Goal: Complete application form: Complete application form

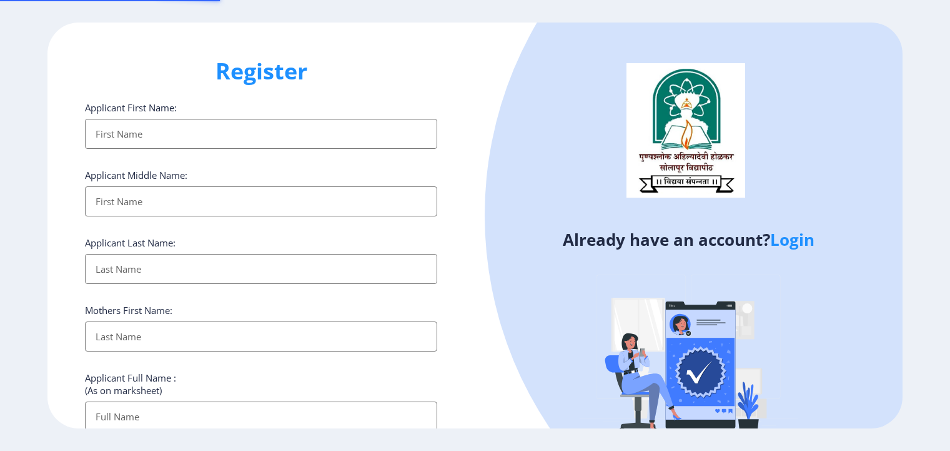
select select
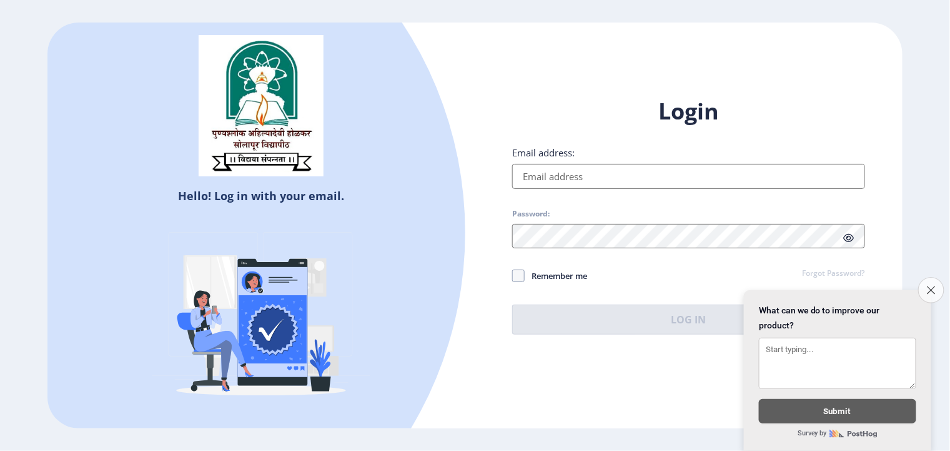
click at [928, 286] on icon "Close survey" at bounding box center [931, 290] width 8 height 8
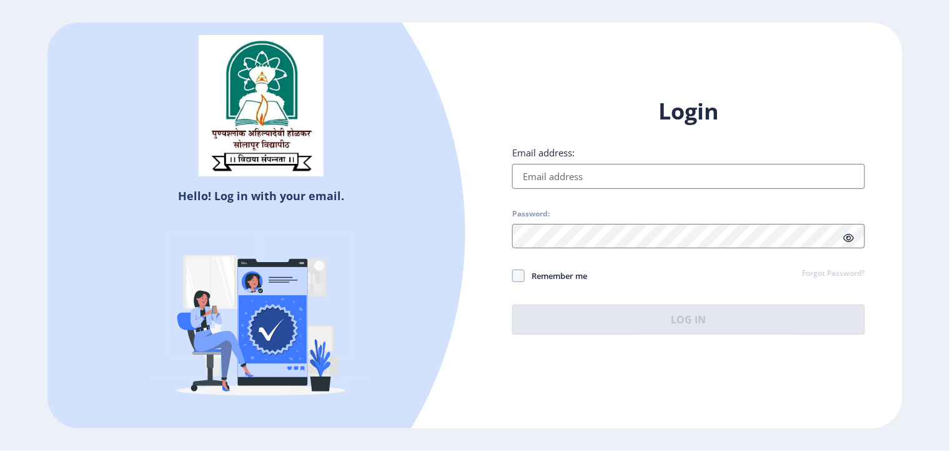
click at [540, 180] on input "Email address:" at bounding box center [688, 176] width 352 height 25
type input "[EMAIL_ADDRESS][DOMAIN_NAME]"
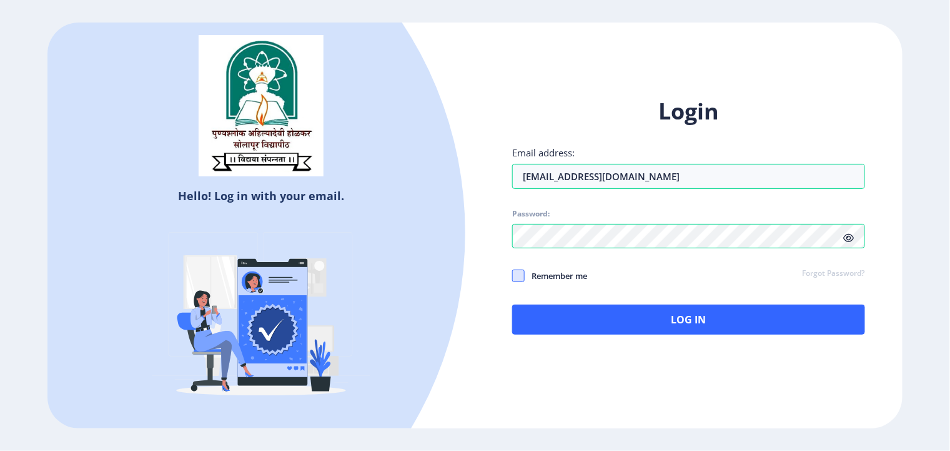
click at [524, 276] on span at bounding box center [518, 275] width 12 height 12
click at [513, 276] on input "Remember me" at bounding box center [512, 276] width 1 height 1
checkbox input "true"
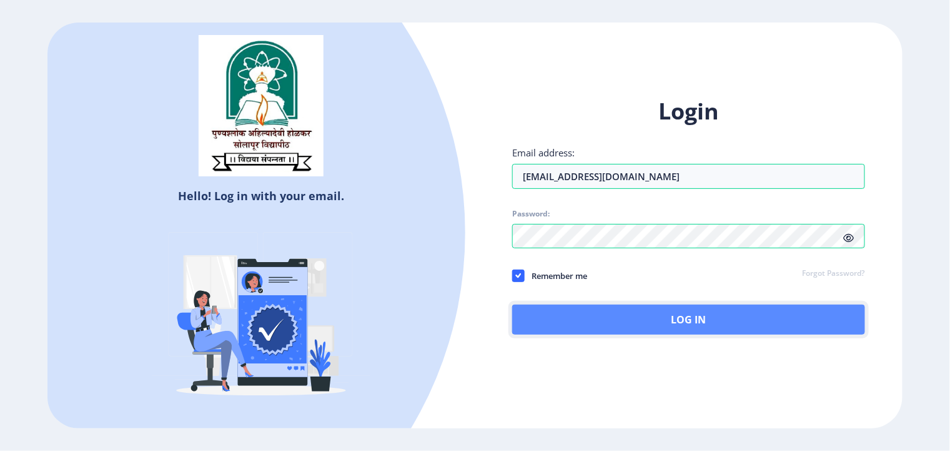
click at [617, 317] on button "Log In" at bounding box center [688, 319] width 352 height 30
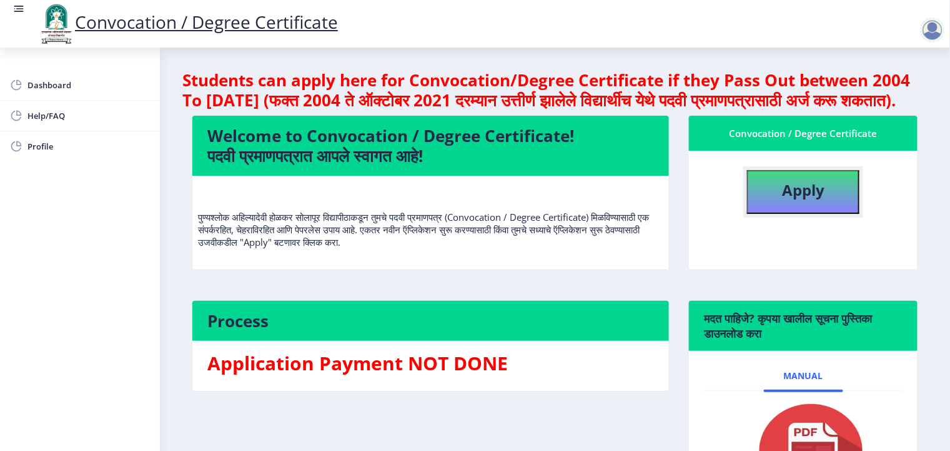
click at [801, 200] on b "Apply" at bounding box center [803, 189] width 42 height 21
select select
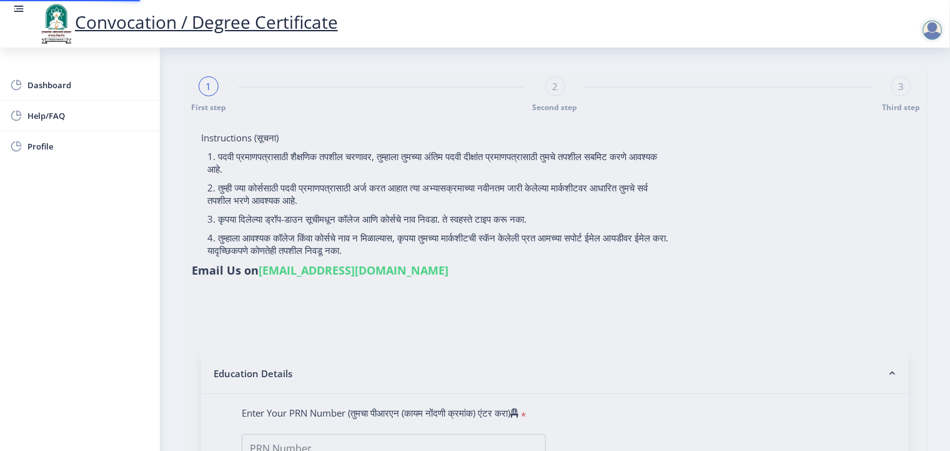
type input "vaishnavi dada ghule"
type input "nandabai"
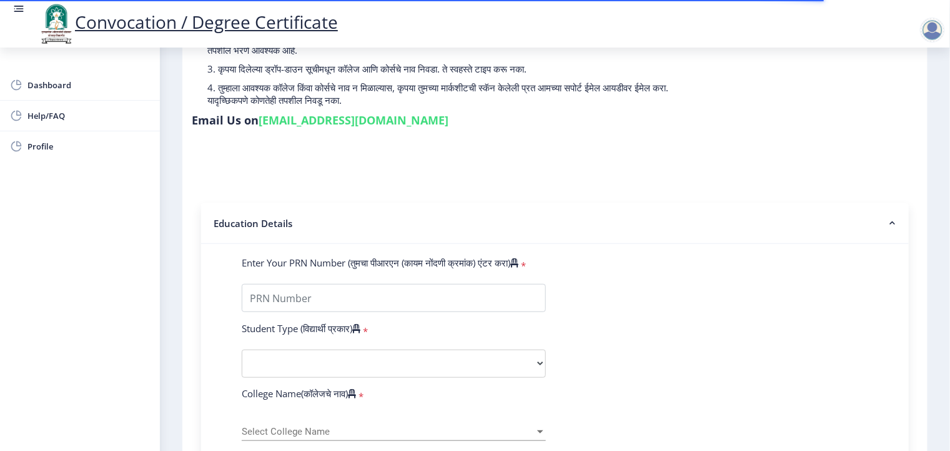
scroll to position [297, 0]
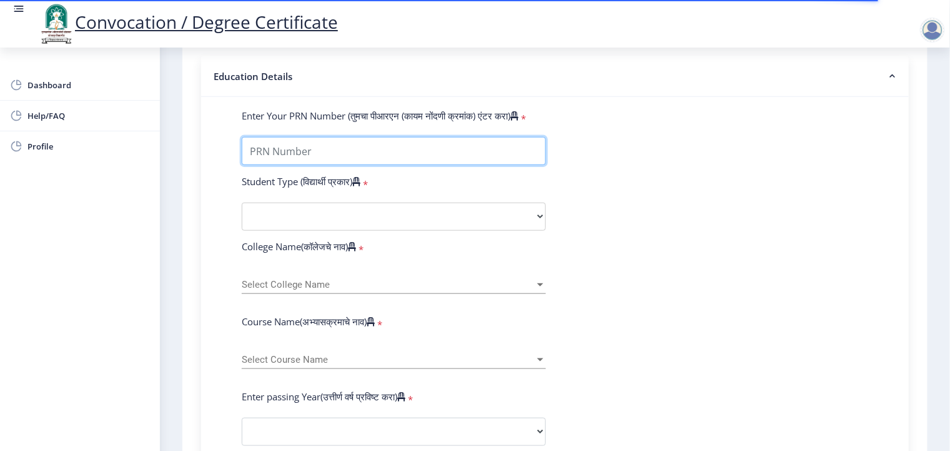
click at [282, 137] on input "Enter Your PRN Number (तुमचा पीआरएन (कायम नोंदणी क्रमांक) एंटर करा)" at bounding box center [394, 151] width 304 height 28
type input "202201007045204"
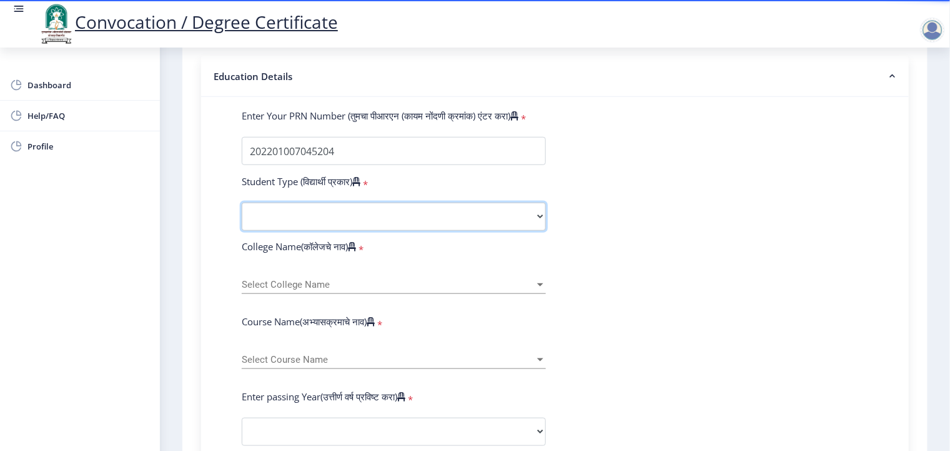
click at [318, 202] on select "Select Student Type Regular External" at bounding box center [394, 216] width 304 height 28
select select "Regular"
click at [242, 202] on select "Select Student Type Regular External" at bounding box center [394, 216] width 304 height 28
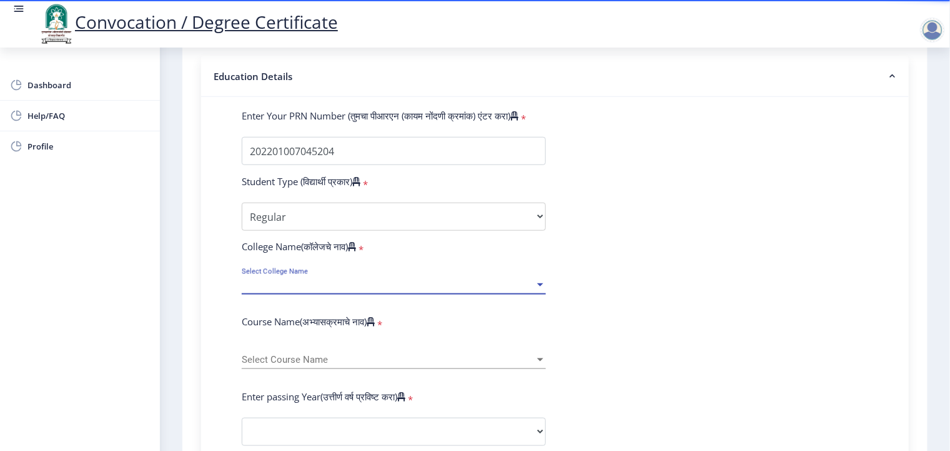
click at [286, 279] on span "Select College Name" at bounding box center [388, 284] width 293 height 11
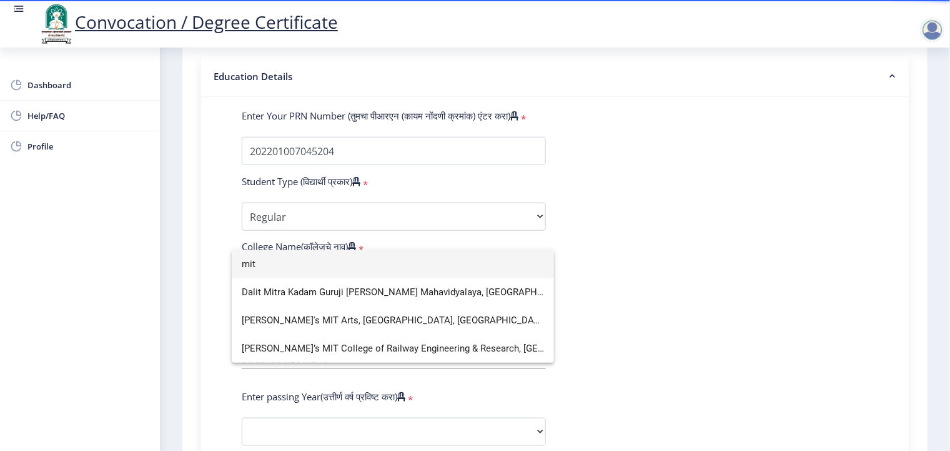
scroll to position [0, 0]
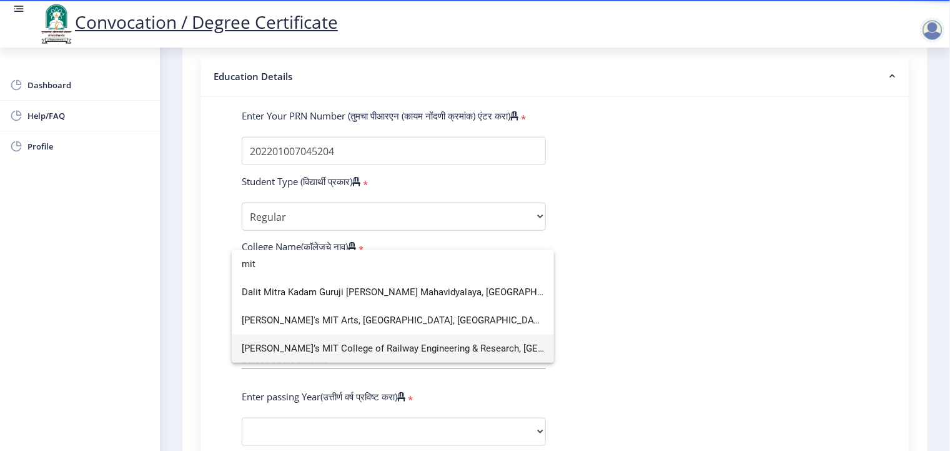
type input "mit"
click at [343, 341] on span "[PERSON_NAME] MIT College of Railway Engineering & Research, [GEOGRAPHIC_DATA] …" at bounding box center [393, 348] width 302 height 28
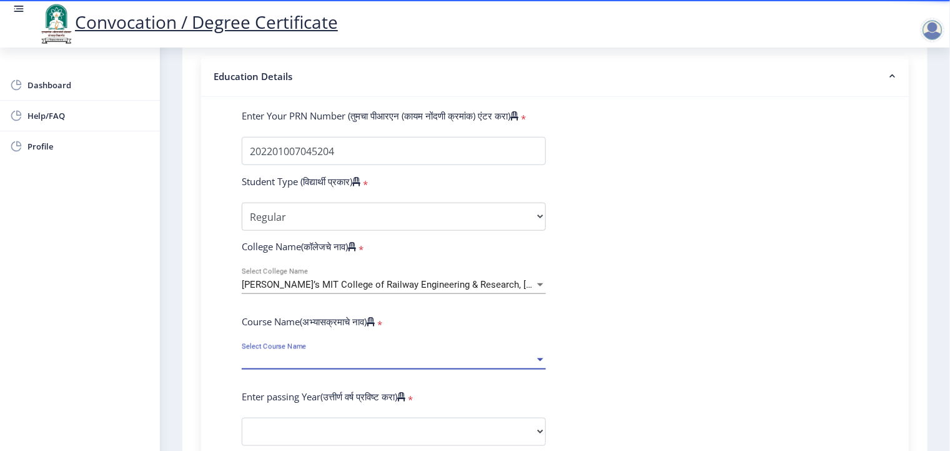
click at [297, 354] on span "Select Course Name" at bounding box center [388, 359] width 293 height 11
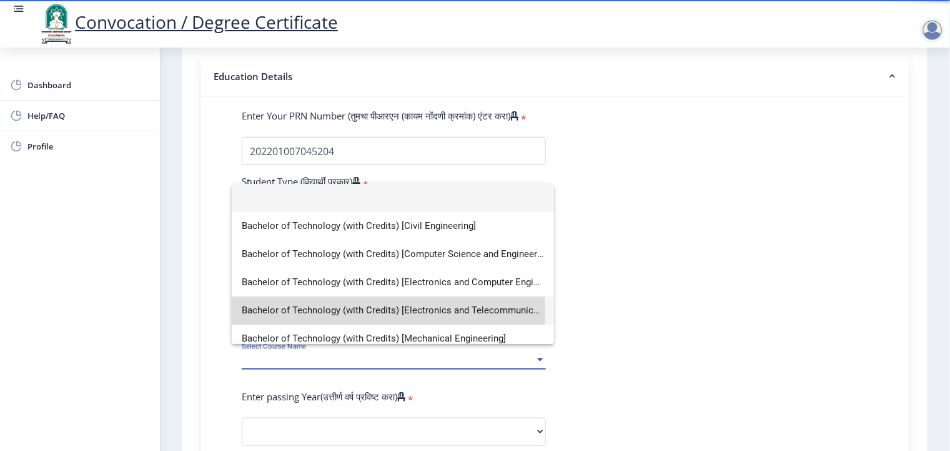
click at [333, 313] on span "Bachelor of Technology (with Credits) [Electronics and Telecommunication Engine…" at bounding box center [393, 310] width 302 height 28
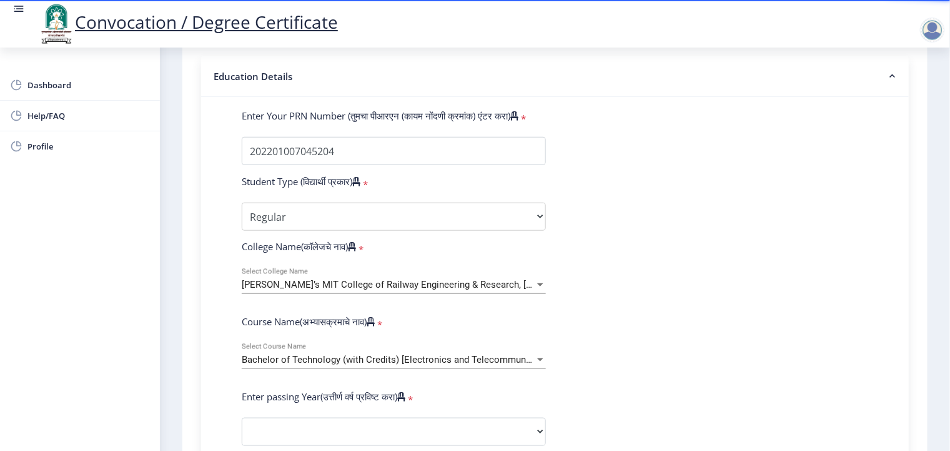
click at [607, 316] on form "Enter Your PRN Number (तुमचा पीआरएन (कायम नोंदणी क्रमांक) एंटर करा) * Student T…" at bounding box center [554, 440] width 645 height 662
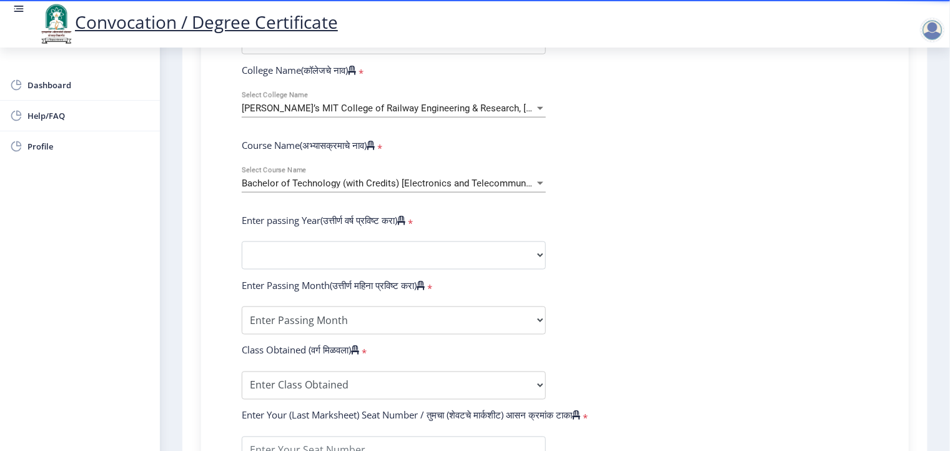
scroll to position [495, 0]
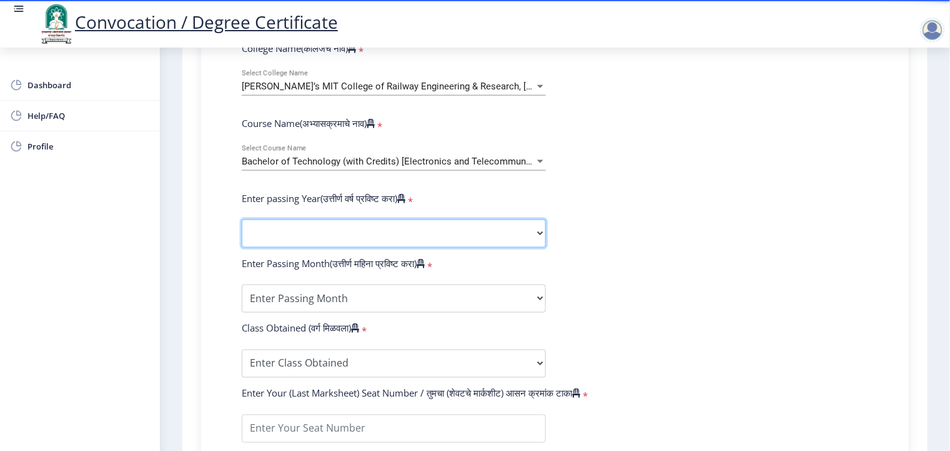
click at [401, 219] on select "2025 2024 2023 2022 2021 2020 2019 2018 2017 2016 2015 2014 2013 2012 2011 2010…" at bounding box center [394, 233] width 304 height 28
select select "2025"
click at [242, 219] on select "2025 2024 2023 2022 2021 2020 2019 2018 2017 2016 2015 2014 2013 2012 2011 2010…" at bounding box center [394, 233] width 304 height 28
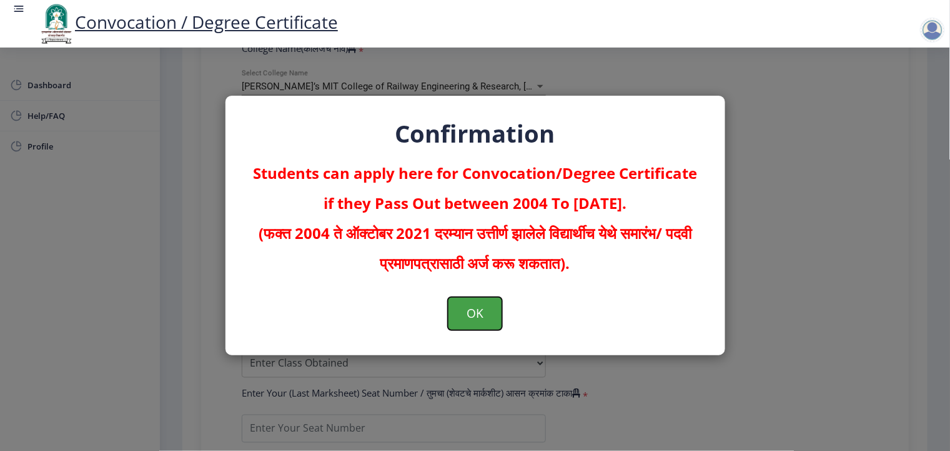
click at [479, 312] on button "OK" at bounding box center [475, 313] width 54 height 32
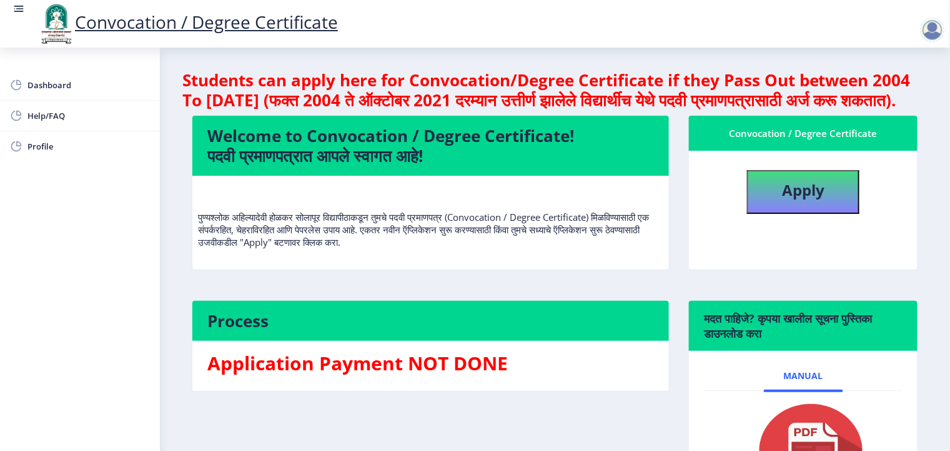
select select
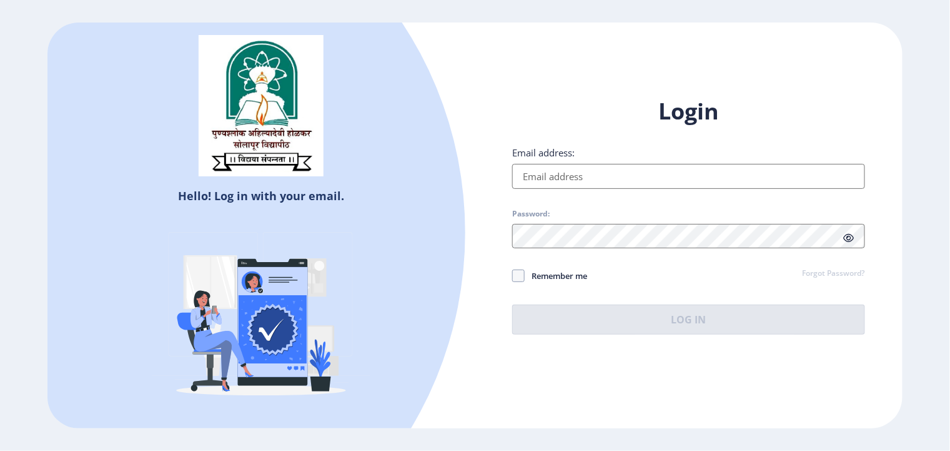
click at [530, 170] on input "Email address:" at bounding box center [688, 176] width 352 height 25
type input "[EMAIL_ADDRESS][DOMAIN_NAME]"
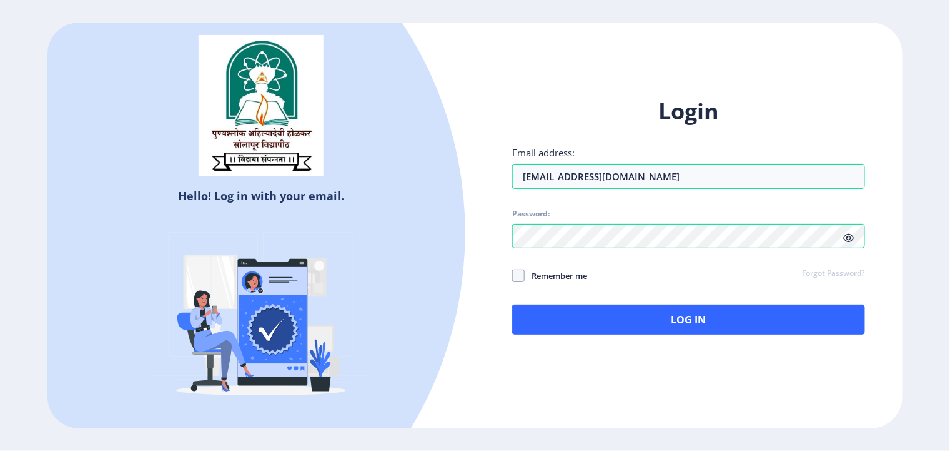
click at [512, 273] on div "Login Email address: [EMAIL_ADDRESS][DOMAIN_NAME] Password: Remember me Forgot …" at bounding box center [688, 225] width 427 height 296
click at [521, 275] on span at bounding box center [518, 275] width 12 height 12
click at [513, 276] on input "Remember me" at bounding box center [512, 276] width 1 height 1
checkbox input "true"
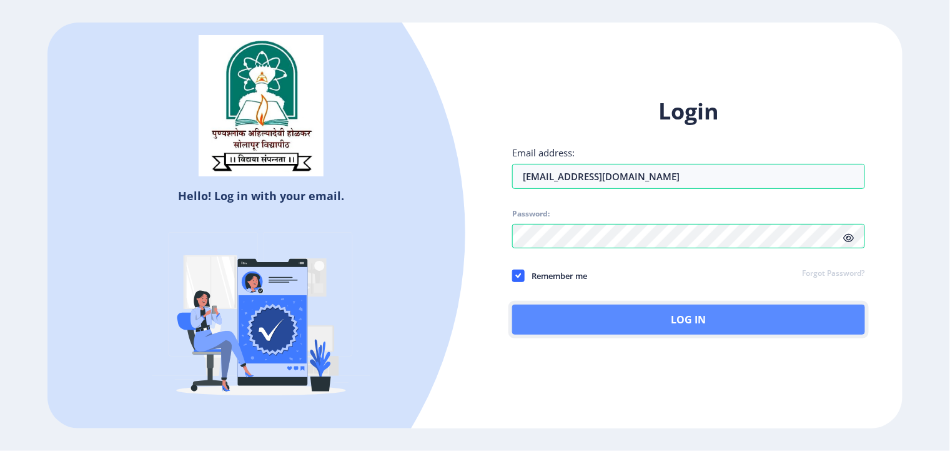
click at [603, 318] on button "Log In" at bounding box center [688, 319] width 352 height 30
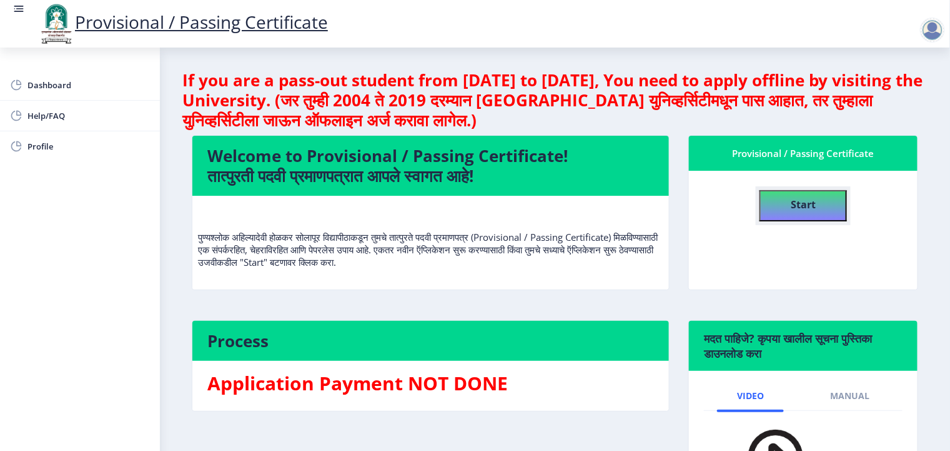
click at [803, 202] on b "Start" at bounding box center [803, 204] width 25 height 14
select select
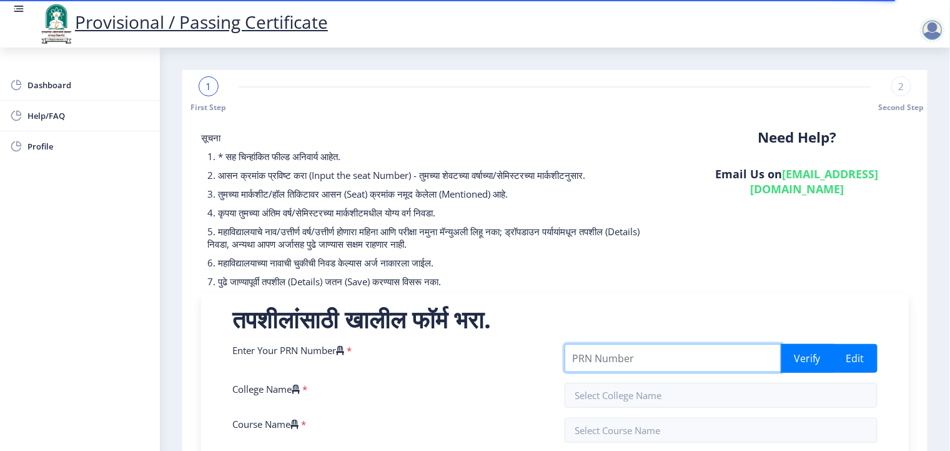
click at [609, 352] on input "Enter Your PRN Number" at bounding box center [673, 358] width 217 height 28
type input "202201007045204"
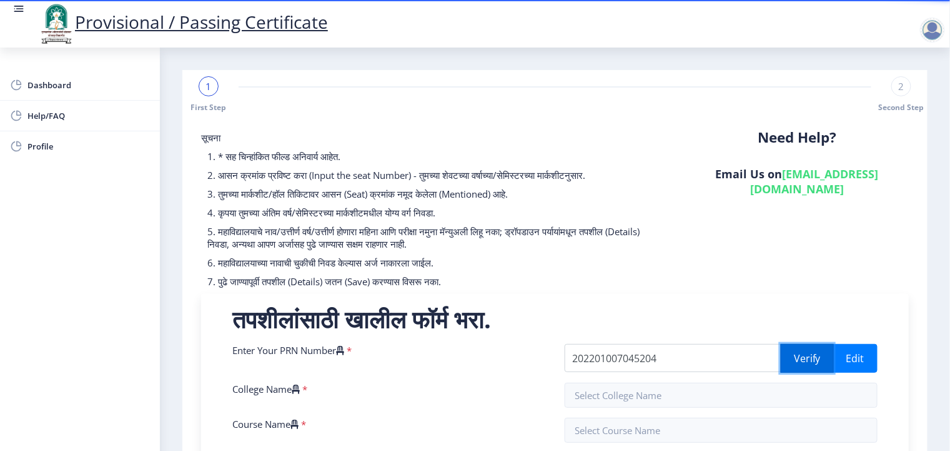
click at [789, 357] on button "Verify" at bounding box center [807, 358] width 53 height 29
click at [857, 359] on button "Edit" at bounding box center [856, 358] width 44 height 29
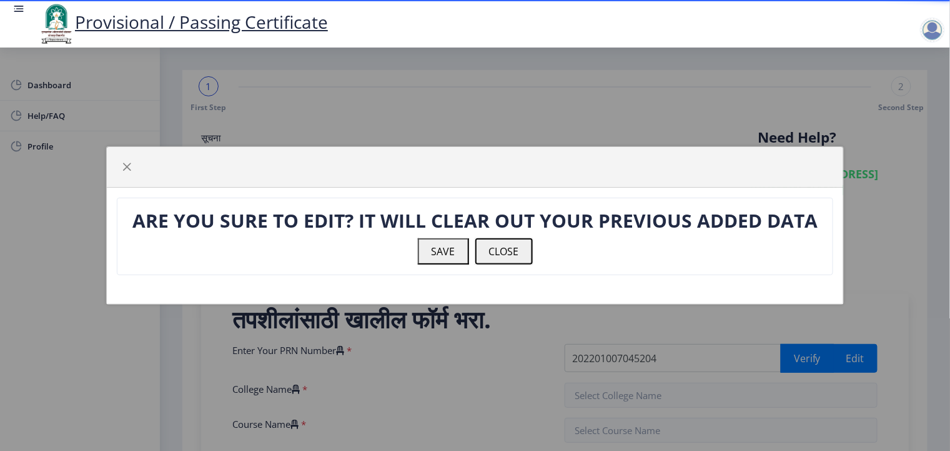
click at [504, 252] on button "CLOSE" at bounding box center [504, 251] width 57 height 26
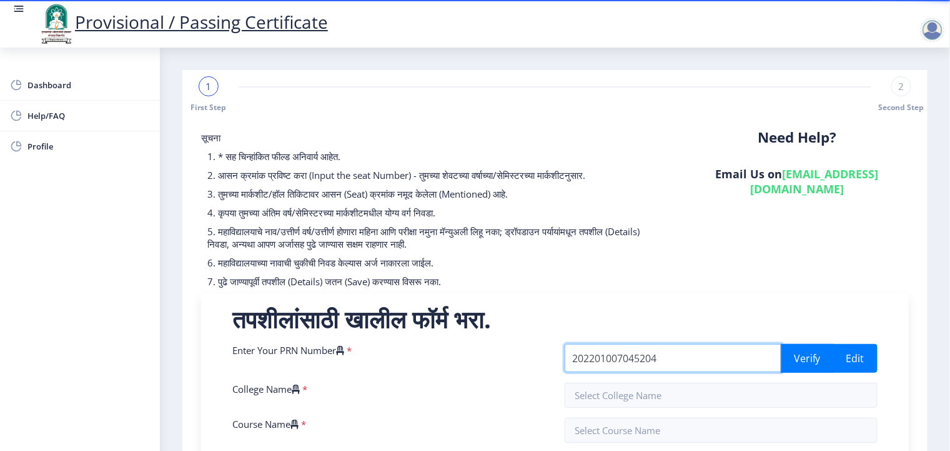
click at [677, 355] on input "202201007045204" at bounding box center [673, 358] width 217 height 28
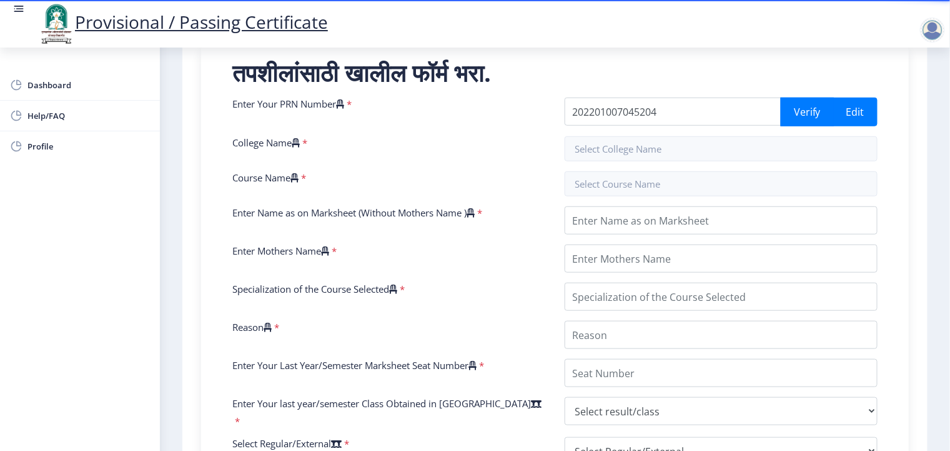
scroll to position [247, 0]
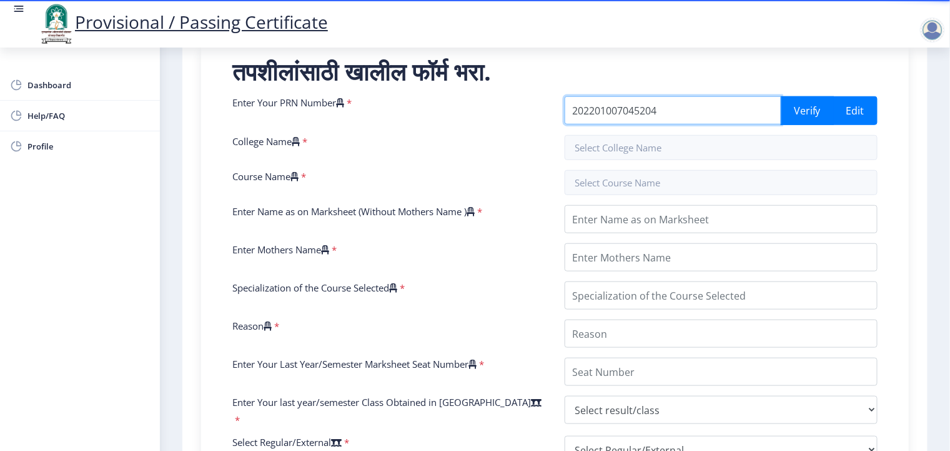
click at [674, 113] on input "202201007045204" at bounding box center [673, 110] width 217 height 28
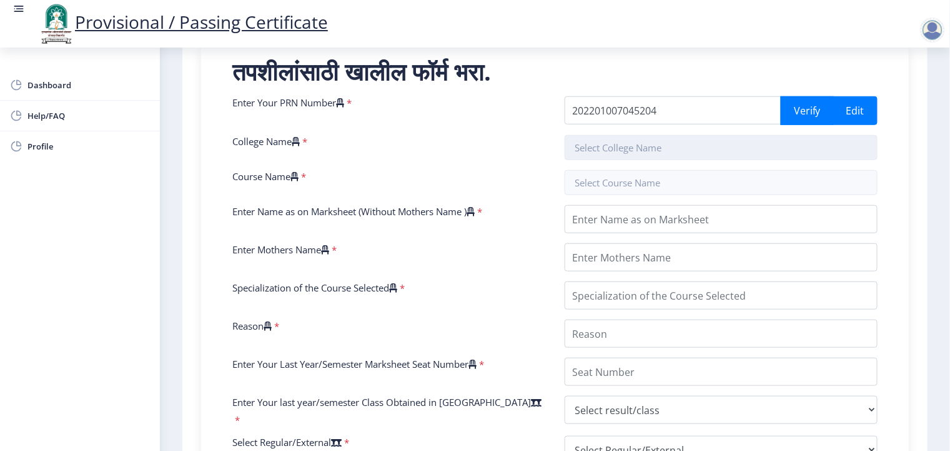
click at [575, 142] on input "text" at bounding box center [722, 147] width 314 height 25
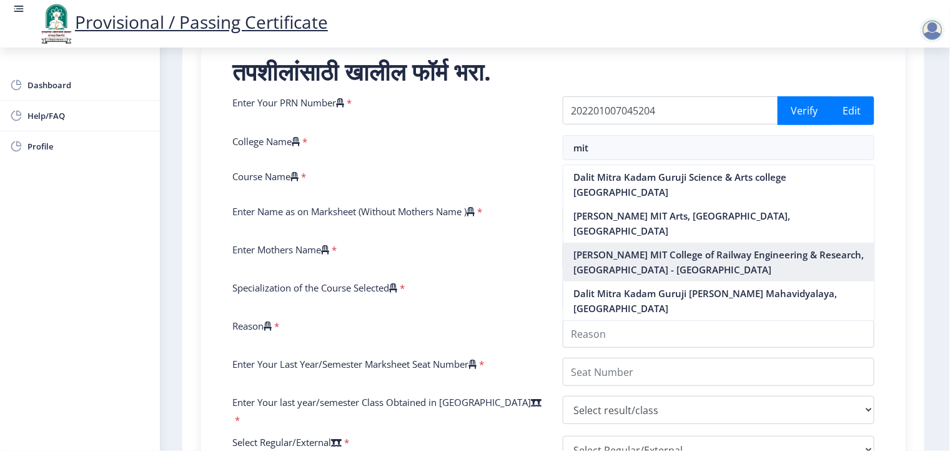
click at [664, 242] on nb-option "[PERSON_NAME] MIT College of Railway Engineering & Research, [GEOGRAPHIC_DATA] …" at bounding box center [719, 261] width 311 height 39
type input "[PERSON_NAME] MIT College of Railway Engineering & Research, [GEOGRAPHIC_DATA] …"
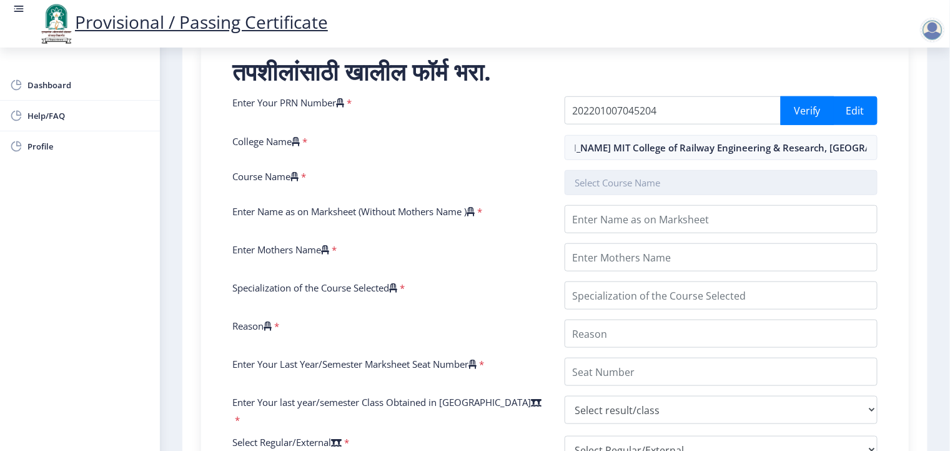
scroll to position [0, 0]
click at [612, 177] on input "text" at bounding box center [722, 182] width 314 height 25
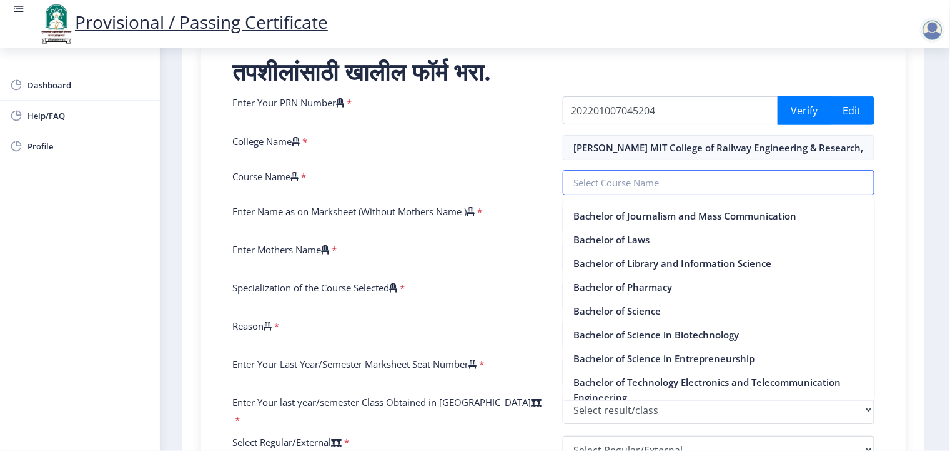
scroll to position [325, 0]
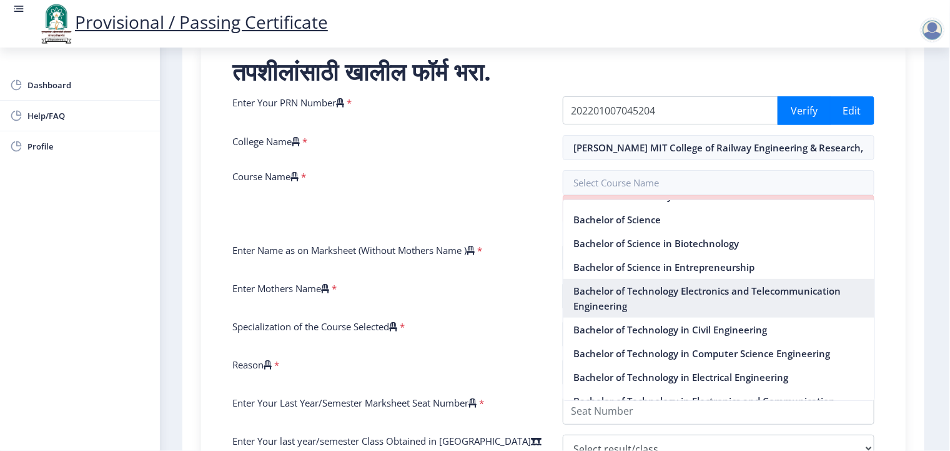
click at [764, 291] on nb-option "Bachelor of Technology Electronics and Telecommunication Engineering" at bounding box center [719, 298] width 311 height 39
type input "Bachelor of Technology Electronics and Telecommunication Engineering"
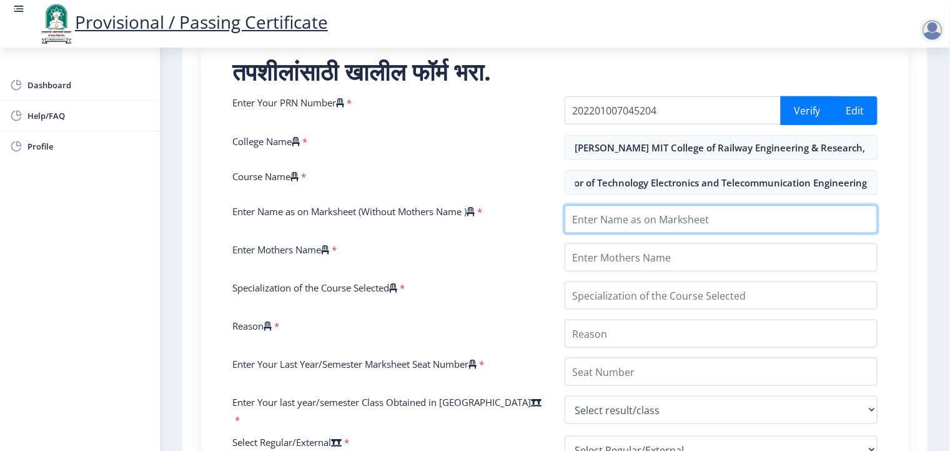
scroll to position [0, 0]
click at [627, 217] on input "Enter Name as on Marksheet (Without Mothers Name )" at bounding box center [722, 219] width 314 height 28
type input "g"
type input "[PERSON_NAME] Dada"
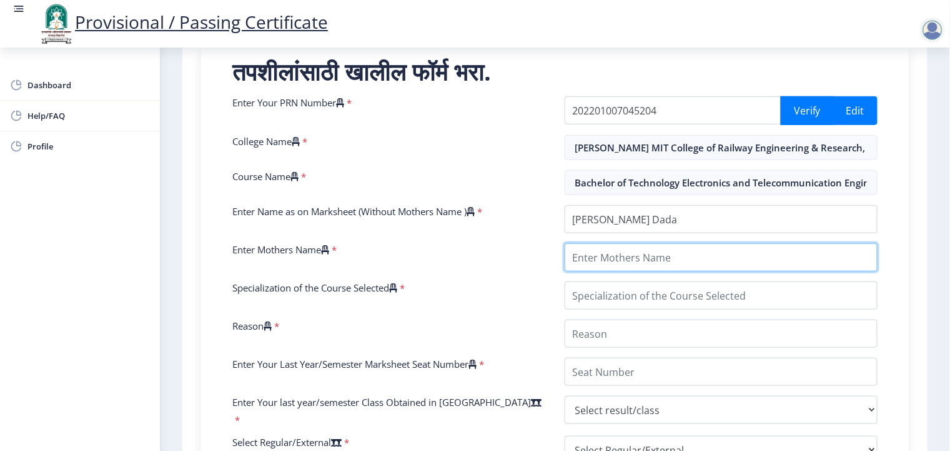
click at [618, 257] on input "Enter Mothers Name" at bounding box center [722, 257] width 314 height 28
type input "[PERSON_NAME] Dada"
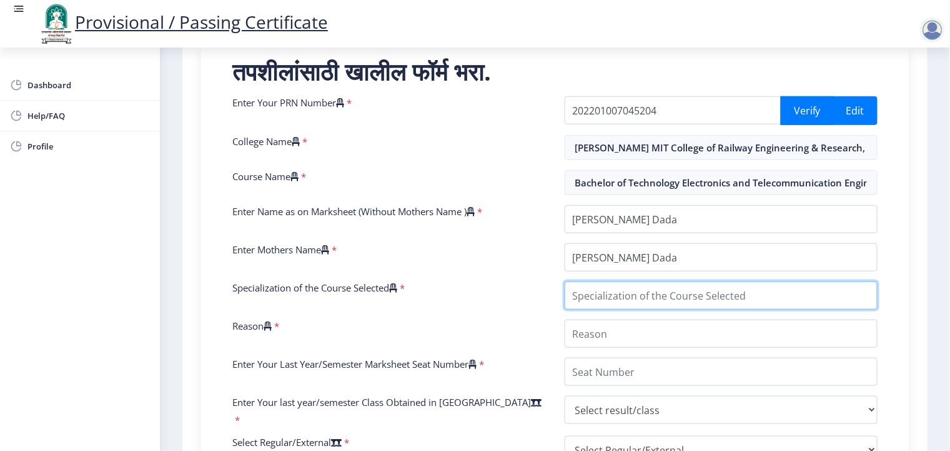
click at [624, 297] on input "Specialization of the Course Selected" at bounding box center [722, 295] width 314 height 28
click at [719, 295] on input "Specialization of the Course Selected" at bounding box center [722, 295] width 314 height 28
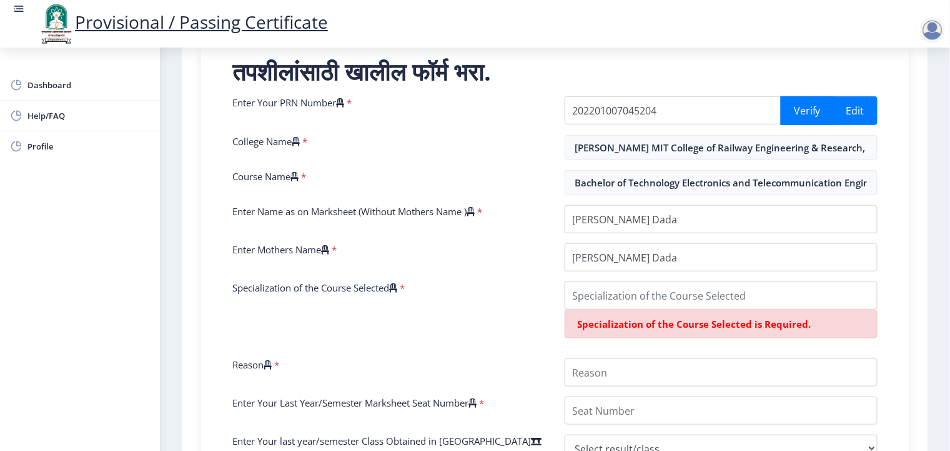
click at [928, 239] on nb-layout-column "1 First Step 2 Second Step सूचना 1. * सह चिन्हांकित फील्ड अनिवार्य आहेत. 2. आसन…" at bounding box center [555, 297] width 790 height 994
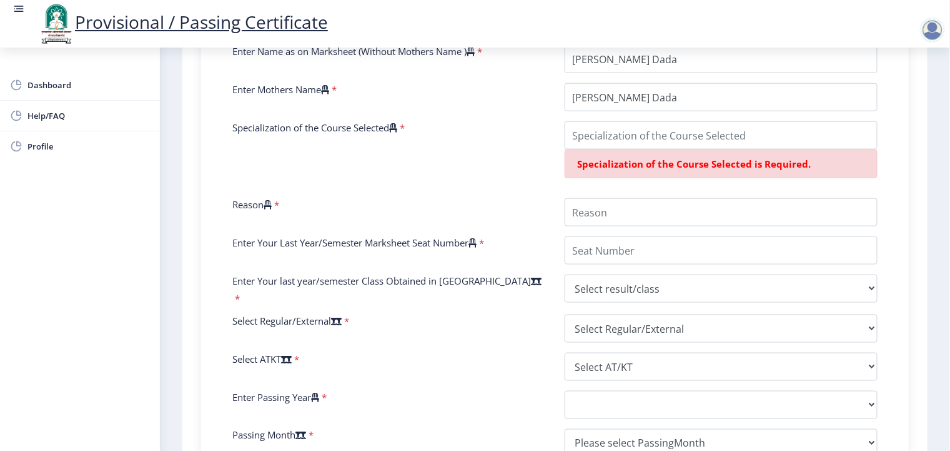
scroll to position [445, 0]
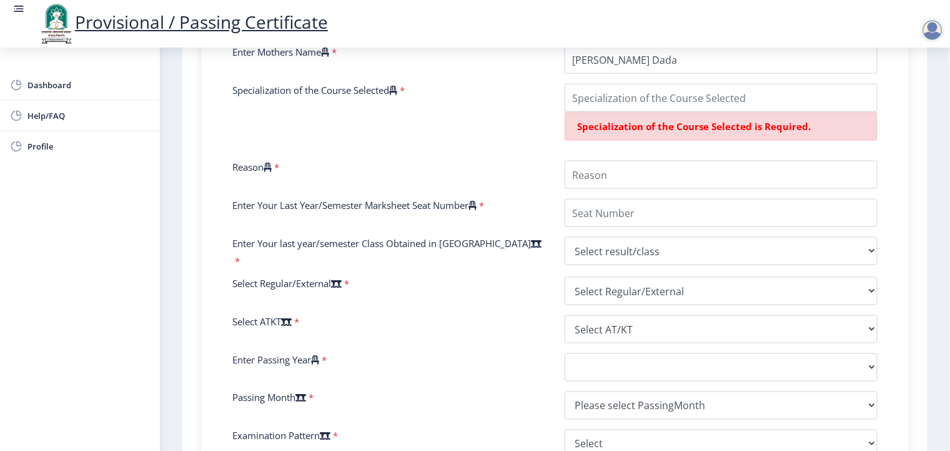
click at [947, 277] on nb-layout-column "1 First Step 2 Second Step सूचना 1. * सह चिन्हांकित फील्ड अनिवार्य आहेत. 2. आसन…" at bounding box center [555, 100] width 790 height 994
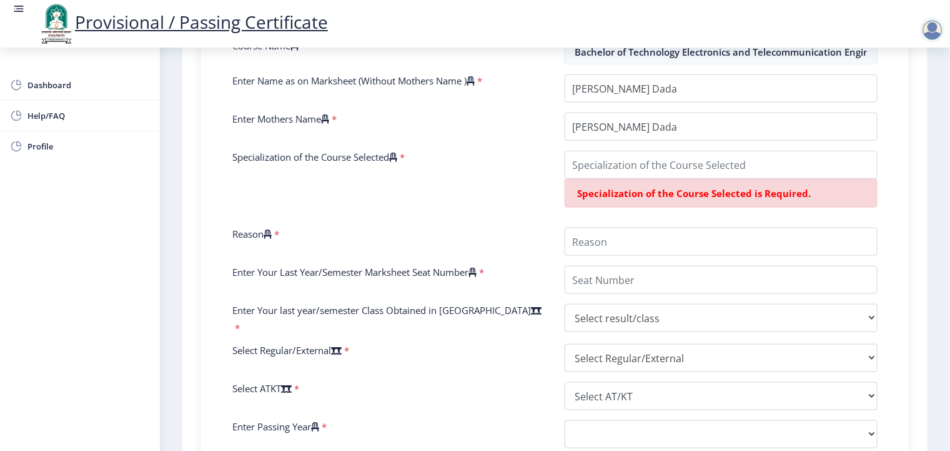
scroll to position [352, 0]
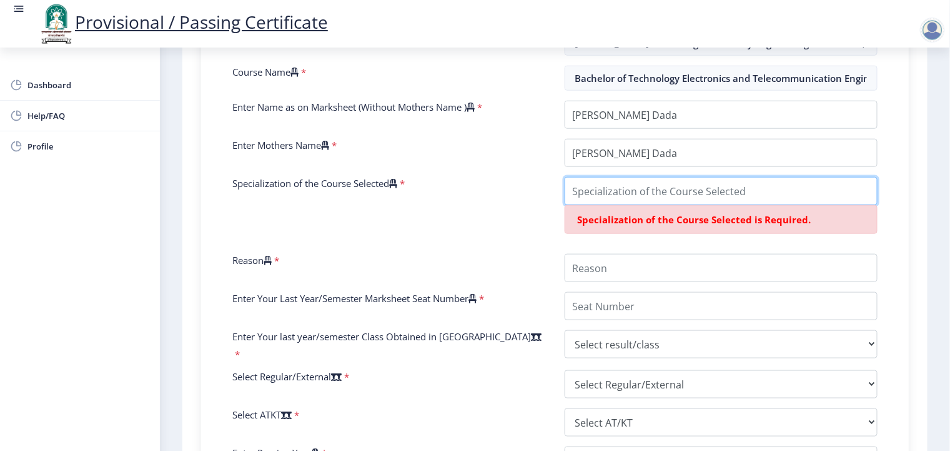
click at [580, 189] on input "Specialization of the Course Selected" at bounding box center [722, 191] width 314 height 28
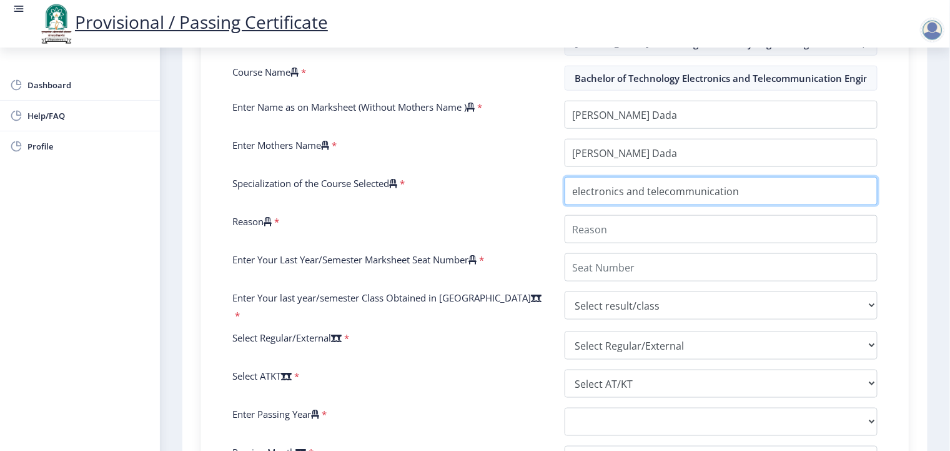
type input "electronics and telecommunication"
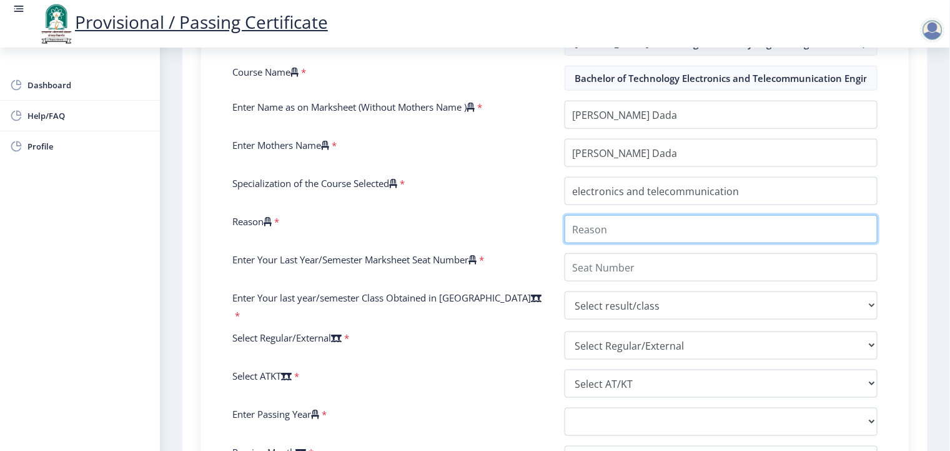
click at [595, 229] on input "Reason" at bounding box center [722, 229] width 314 height 28
type input "provisional certificate"
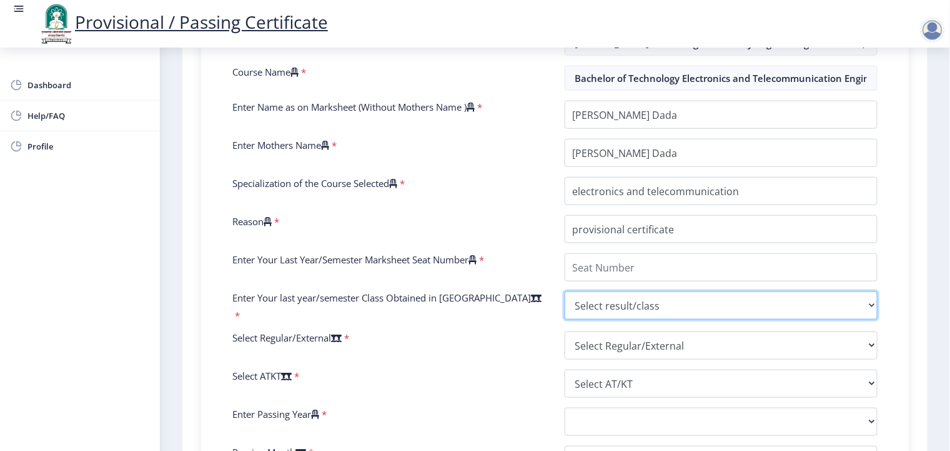
click at [607, 291] on select "Select result/class DISTINCTION FIRST CLASS HIGHER SECOND CLASS SECOND CLASS PA…" at bounding box center [722, 305] width 314 height 28
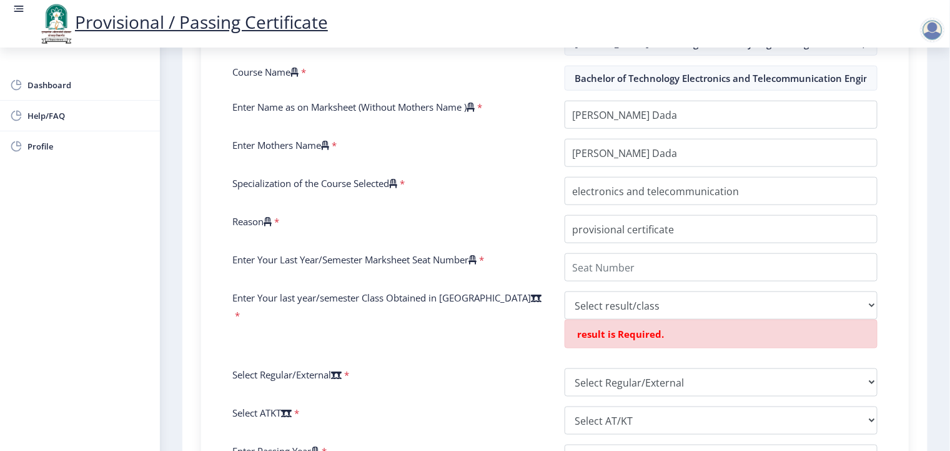
click at [469, 376] on div "Enter Your PRN Number * 202201007045204 Verify Edit College Name * [PERSON_NAME…" at bounding box center [555, 275] width 664 height 567
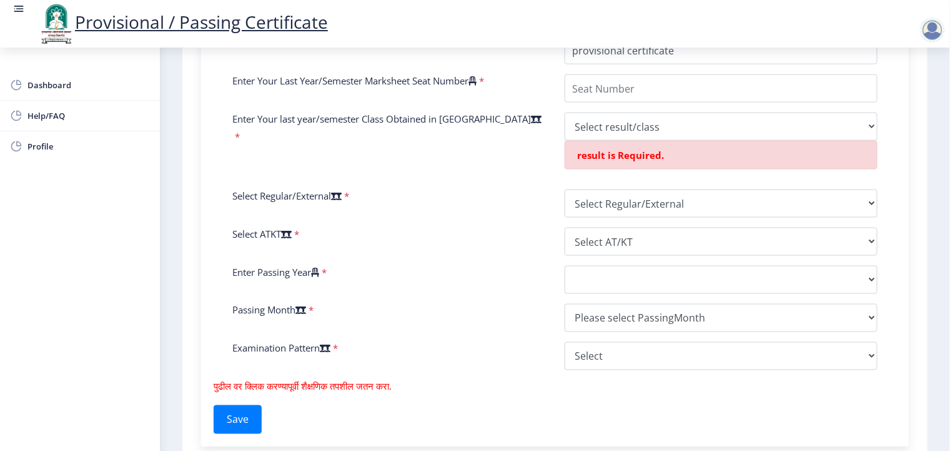
scroll to position [550, 0]
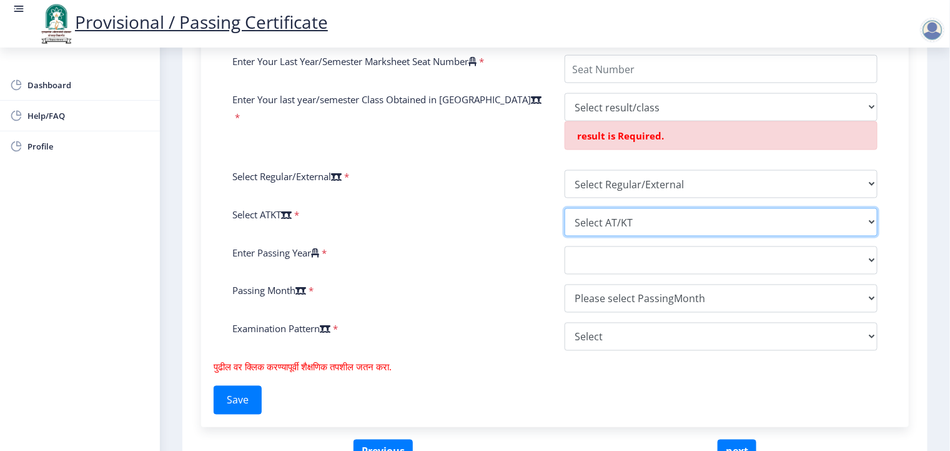
click at [610, 217] on select "Select AT/KT None ATKT" at bounding box center [722, 222] width 314 height 28
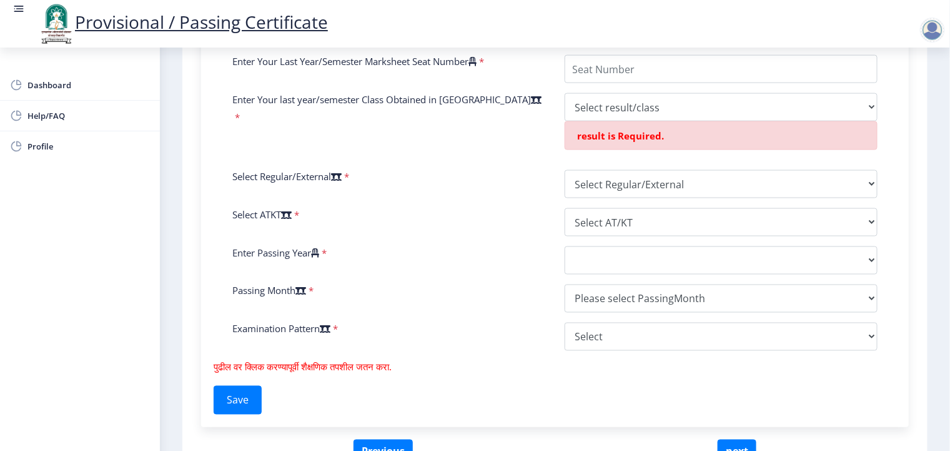
click at [431, 244] on div "Enter Your PRN Number * 202201007045204 Verify Edit College Name * [PERSON_NAME…" at bounding box center [555, 77] width 664 height 567
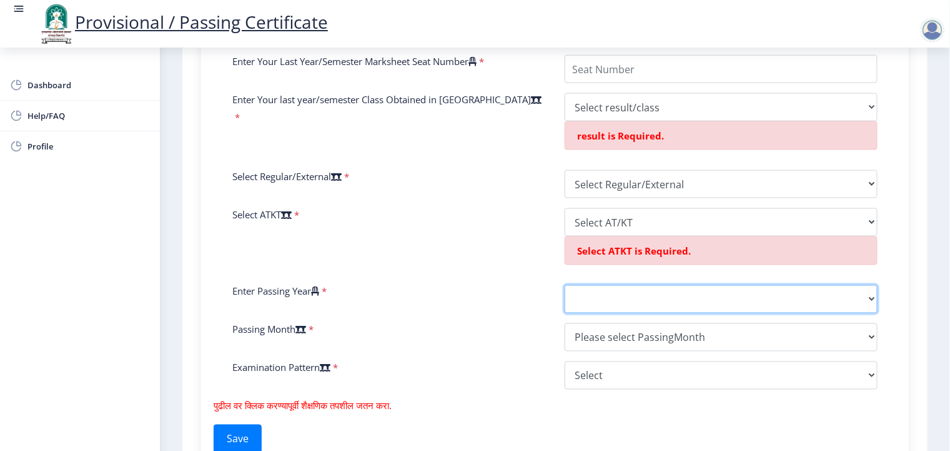
click at [590, 298] on select "2025 2024 2023 2022 2021 2020 2019 2018 2017 2016 2015 2014 2013 2012 2011 2010…" at bounding box center [722, 299] width 314 height 28
select select "2025"
click at [565, 285] on select "2025 2024 2023 2022 2021 2020 2019 2018 2017 2016 2015 2014 2013 2012 2011 2010…" at bounding box center [722, 299] width 314 height 28
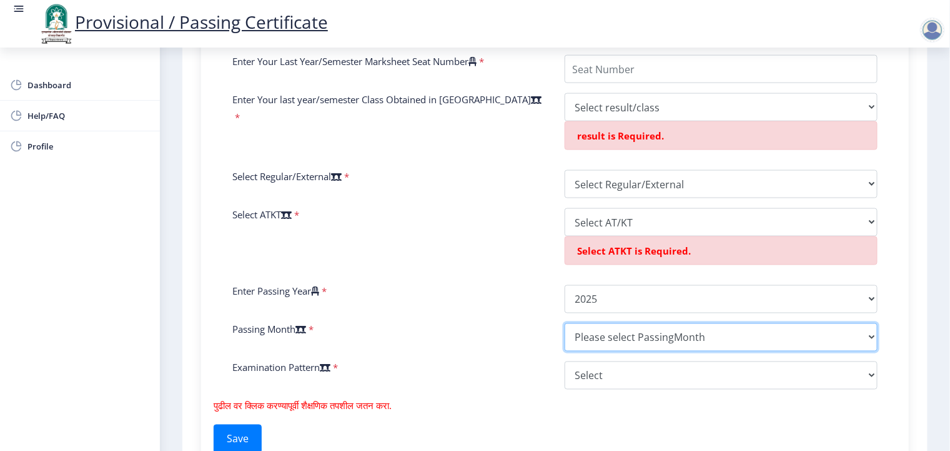
click at [595, 341] on select "Please select PassingMonth (01) January (02) February (03) March (04) April (05…" at bounding box center [722, 337] width 314 height 28
select select "March"
click at [565, 323] on select "Please select PassingMonth (01) January (02) February (03) March (04) April (05…" at bounding box center [722, 337] width 314 height 28
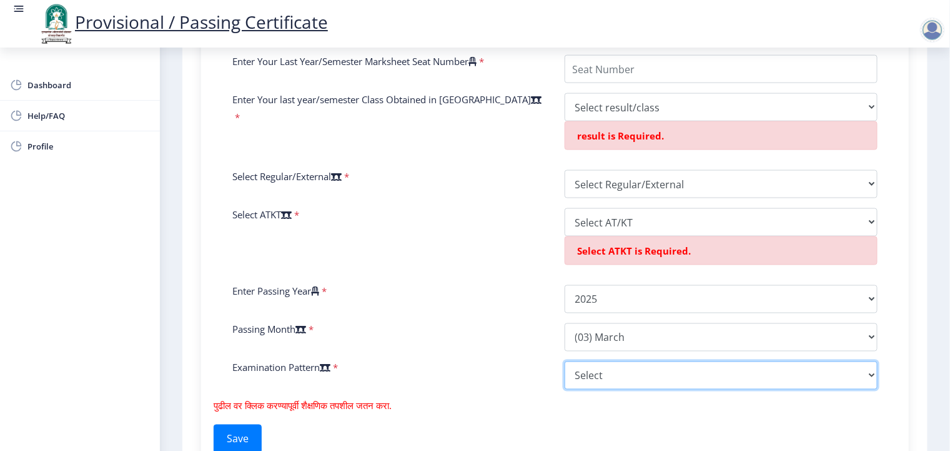
click at [598, 377] on select "Select Yearly Semester" at bounding box center [722, 375] width 314 height 28
select select "Semester"
click at [565, 361] on select "Select Yearly Semester" at bounding box center [722, 375] width 314 height 28
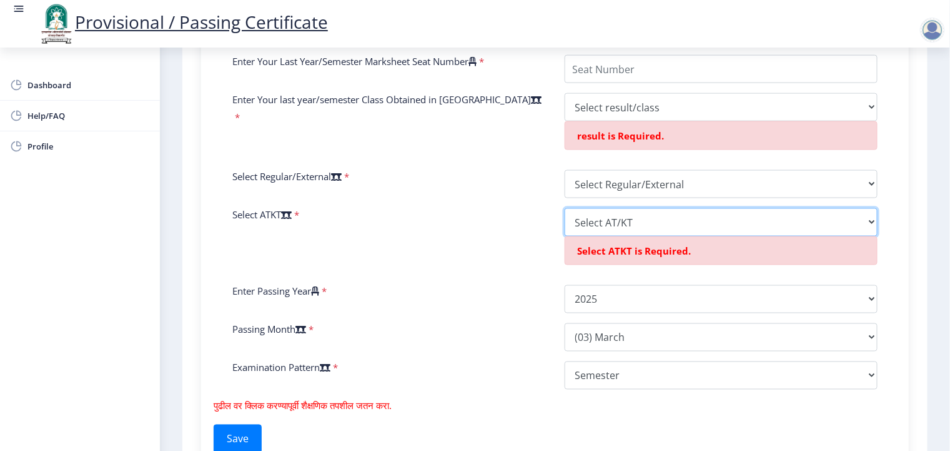
click at [606, 220] on select "Select AT/KT None ATKT" at bounding box center [722, 222] width 314 height 28
select select "None"
click at [565, 208] on select "Select AT/KT None ATKT" at bounding box center [722, 222] width 314 height 28
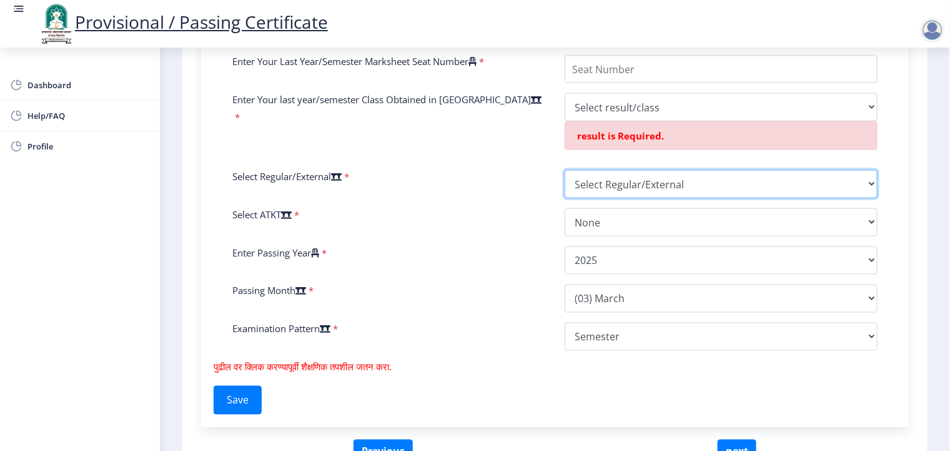
click at [602, 184] on select "Select Regular/External Regular External Special" at bounding box center [722, 184] width 314 height 28
select select "Regular"
click at [565, 170] on select "Select Regular/External Regular External Special" at bounding box center [722, 184] width 314 height 28
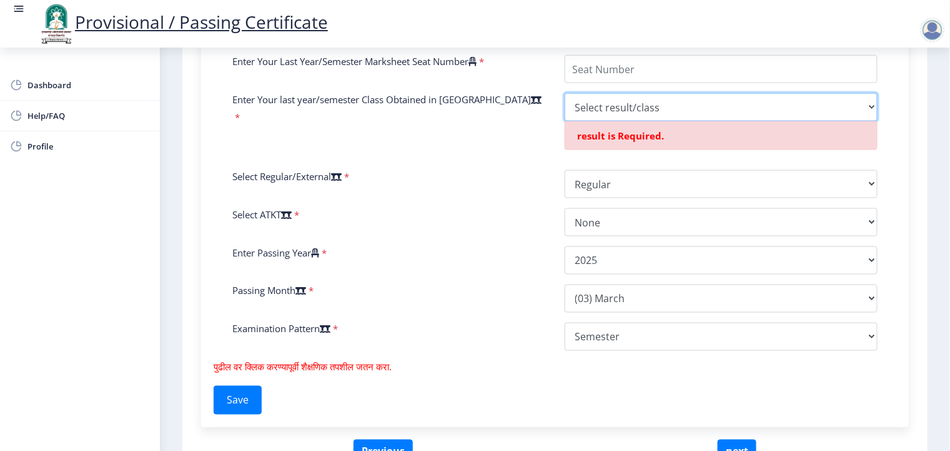
click at [576, 102] on select "Select result/class DISTINCTION FIRST CLASS HIGHER SECOND CLASS SECOND CLASS PA…" at bounding box center [722, 107] width 314 height 28
click at [531, 127] on div "Enter Your last year/semester Class Obtained in Exam *" at bounding box center [389, 126] width 332 height 67
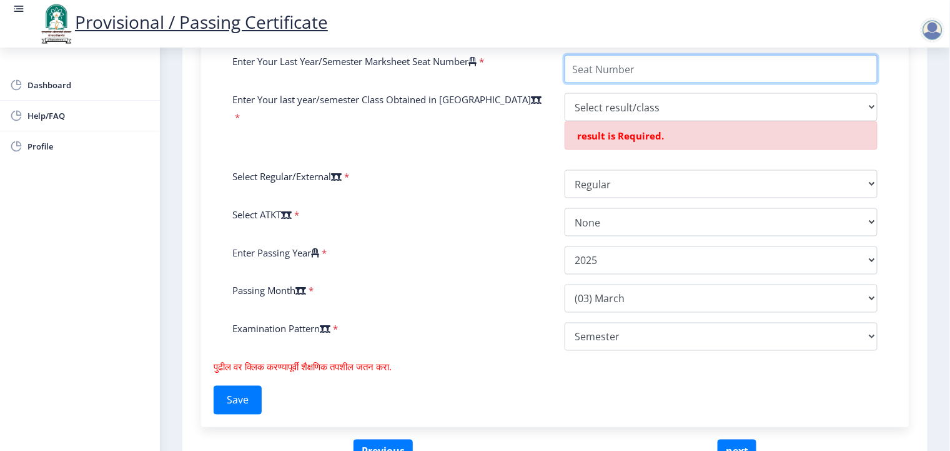
click at [610, 62] on input "Enter Your Last Year/Semester Marksheet Seat Number" at bounding box center [722, 69] width 314 height 28
click at [610, 64] on input "Enter Your Last Year/Semester Marksheet Seat Number" at bounding box center [722, 69] width 314 height 28
type input "129724"
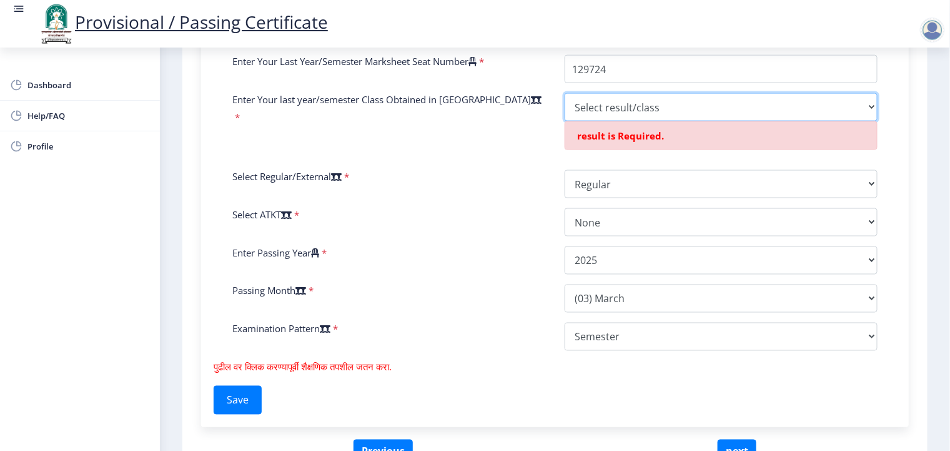
click at [617, 104] on select "Select result/class DISTINCTION FIRST CLASS HIGHER SECOND CLASS SECOND CLASS PA…" at bounding box center [722, 107] width 314 height 28
select select "Grade A"
click at [565, 93] on select "Select result/class DISTINCTION FIRST CLASS HIGHER SECOND CLASS SECOND CLASS PA…" at bounding box center [722, 107] width 314 height 28
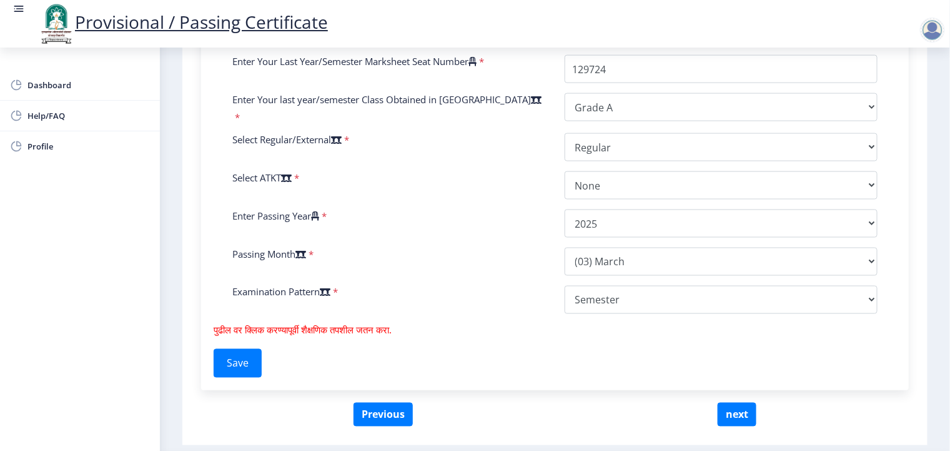
click at [477, 247] on div "Passing Month *" at bounding box center [389, 261] width 332 height 28
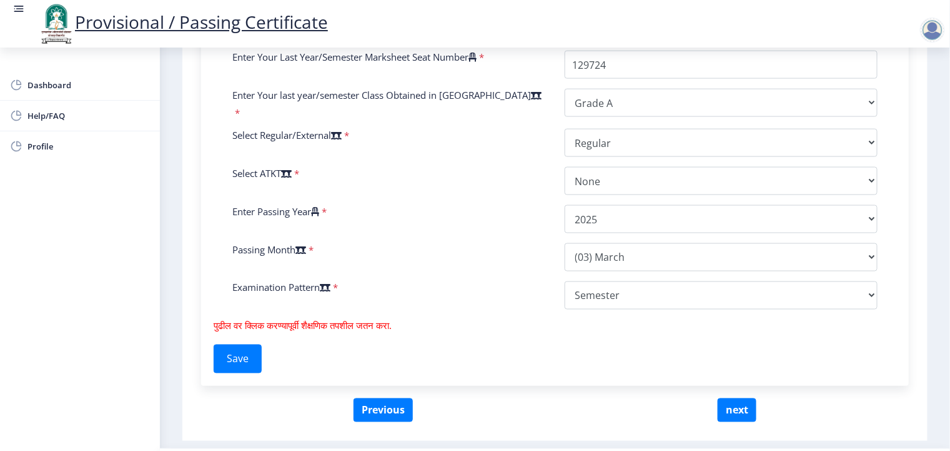
scroll to position [585, 0]
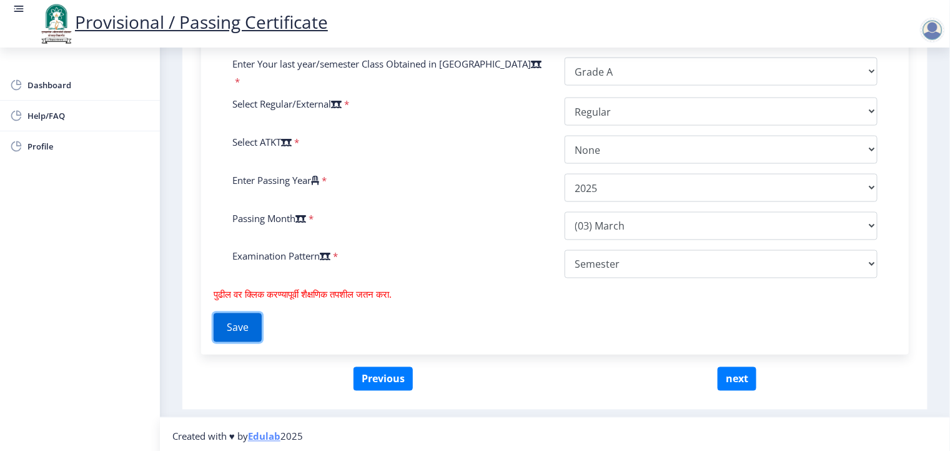
click at [240, 326] on button "Save" at bounding box center [238, 327] width 48 height 29
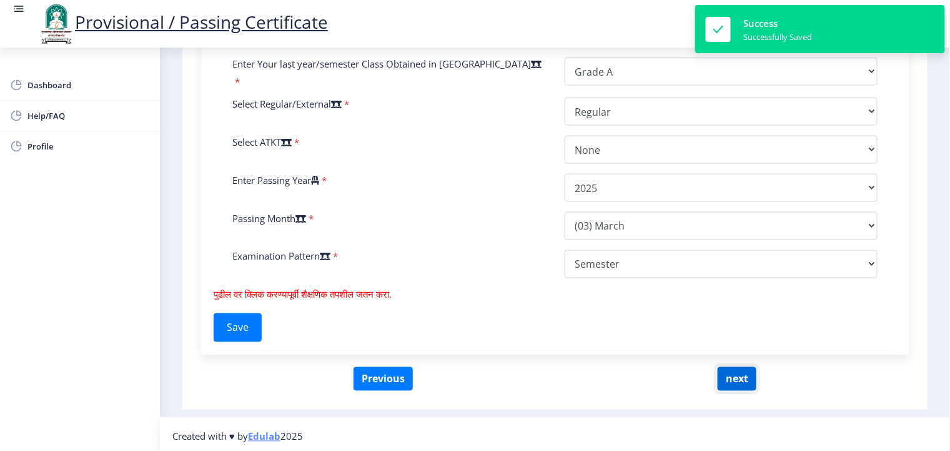
click at [742, 367] on button "next" at bounding box center [737, 379] width 39 height 24
select select
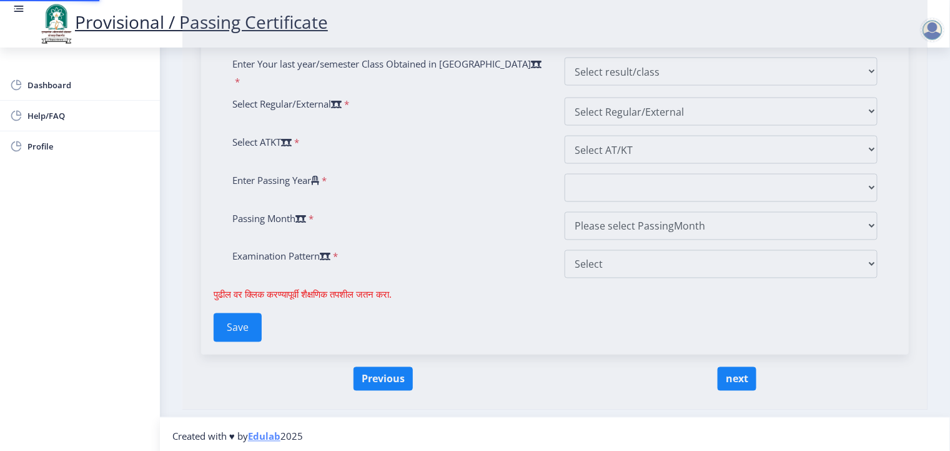
scroll to position [0, 0]
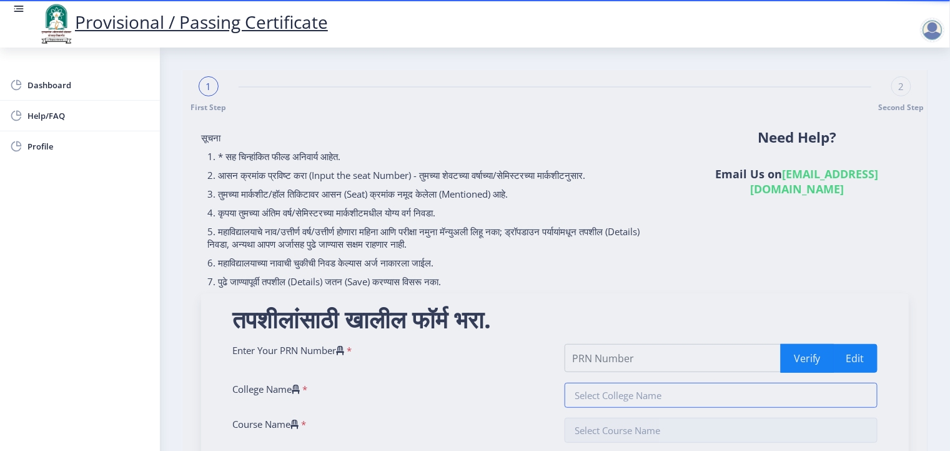
type input "202201007045204"
type input "[PERSON_NAME] MIT College of Railway Engineering & Research, [GEOGRAPHIC_DATA] …"
type input "Bachelor of Technology Electronics and Telecommunication Engineering"
type input "[PERSON_NAME] Dada"
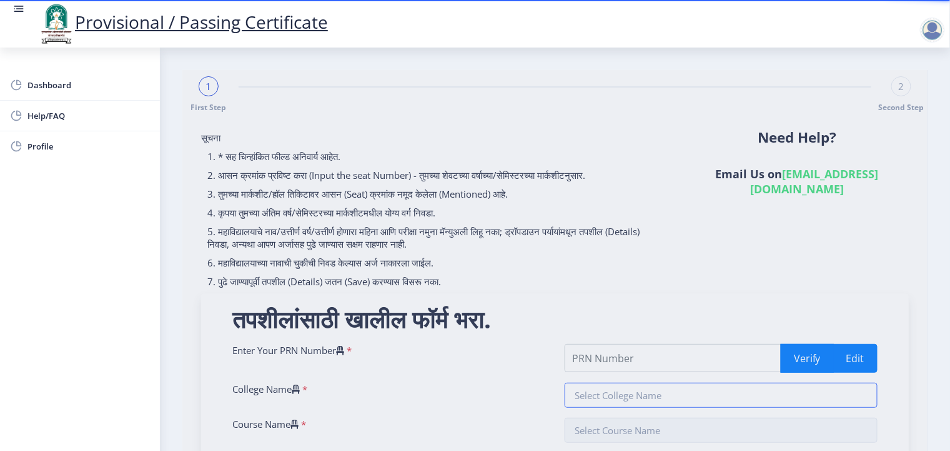
type input "electronics and telecommunication"
type input "provisional certificate"
type input "129724"
select select "Grade A"
select select "Regular"
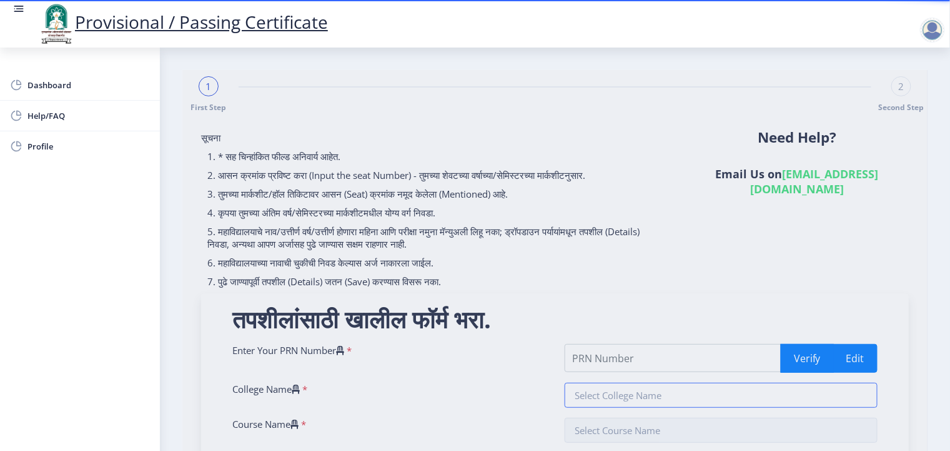
select select "None"
select select "2025"
select select "March"
select select "Semester"
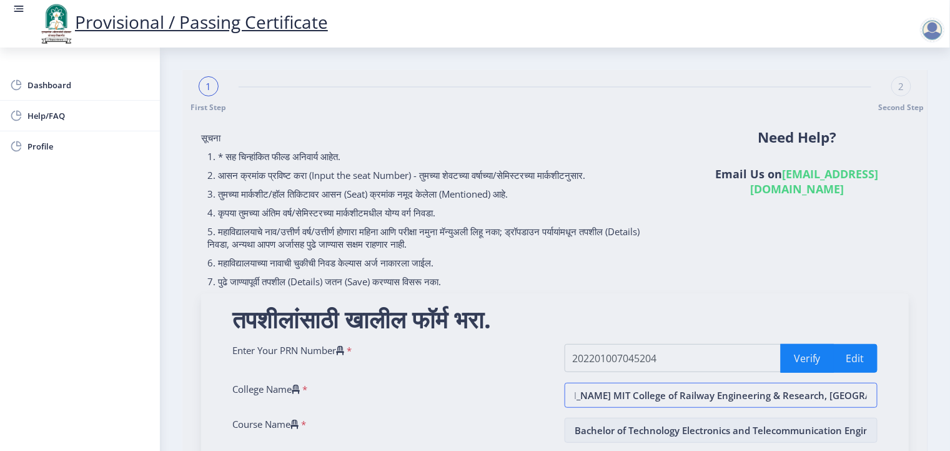
scroll to position [0, 38]
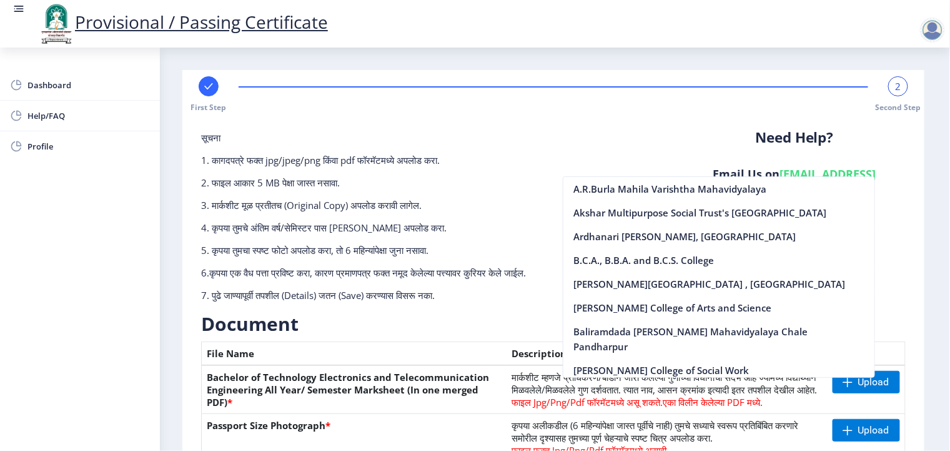
click at [532, 147] on div "सूचना 1. कागदपत्रे फक्त jpg/jpeg/png किंवा pdf फॉरमॅटमध्ये अपलोड करा. 2. फाइल आ…" at bounding box center [433, 221] width 482 height 180
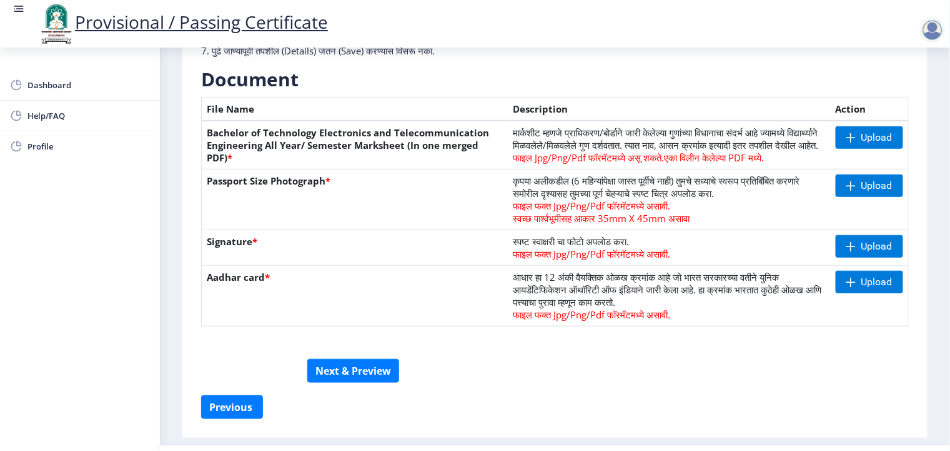
scroll to position [247, 0]
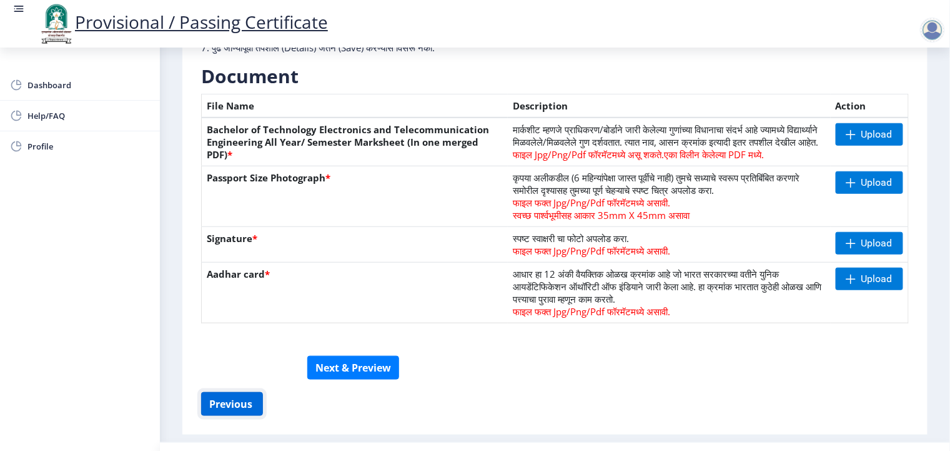
click at [233, 416] on button "Previous ‍" at bounding box center [232, 404] width 62 height 24
select select "Grade A"
select select "Regular"
select select "None"
select select "March"
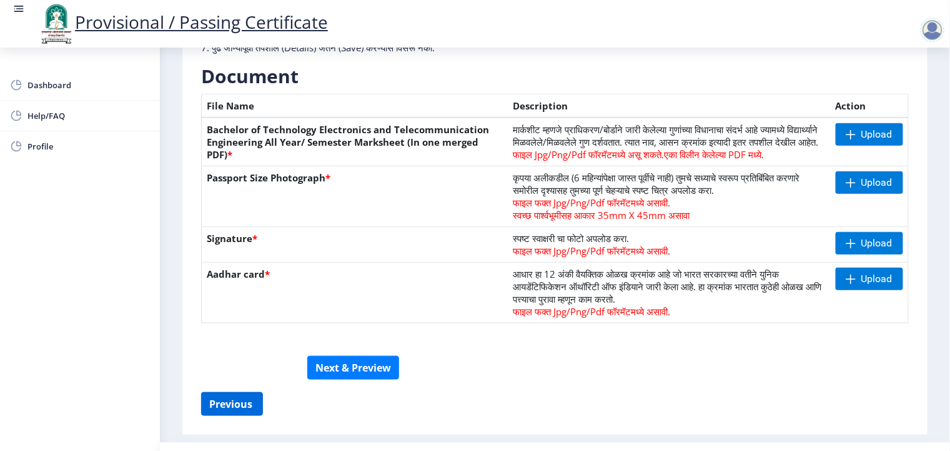
select select "Semester"
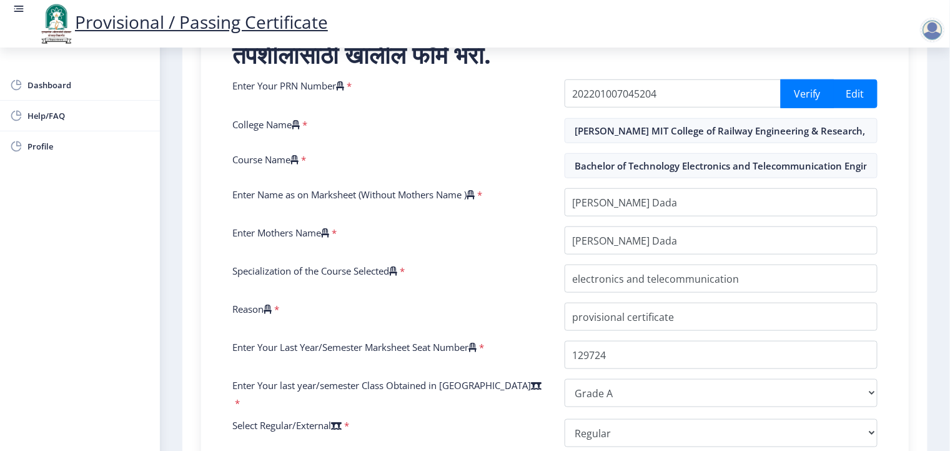
scroll to position [264, 0]
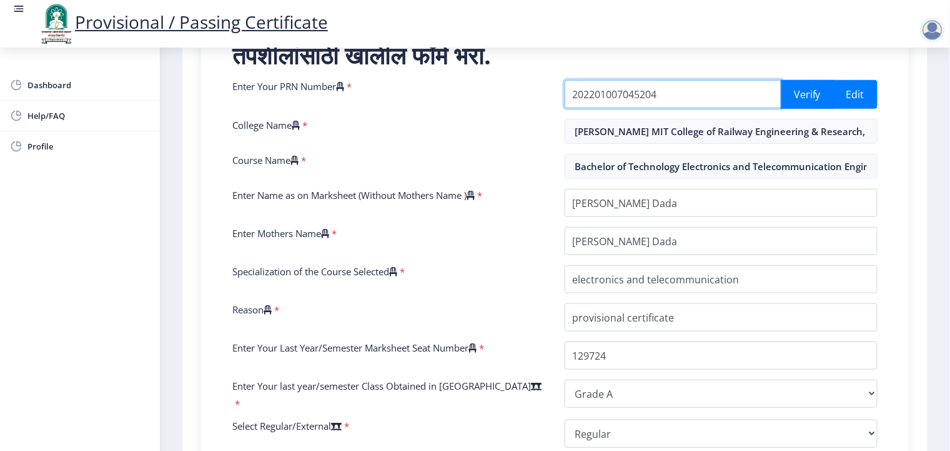
click at [664, 104] on input "202201007045204" at bounding box center [673, 94] width 217 height 28
type input "2"
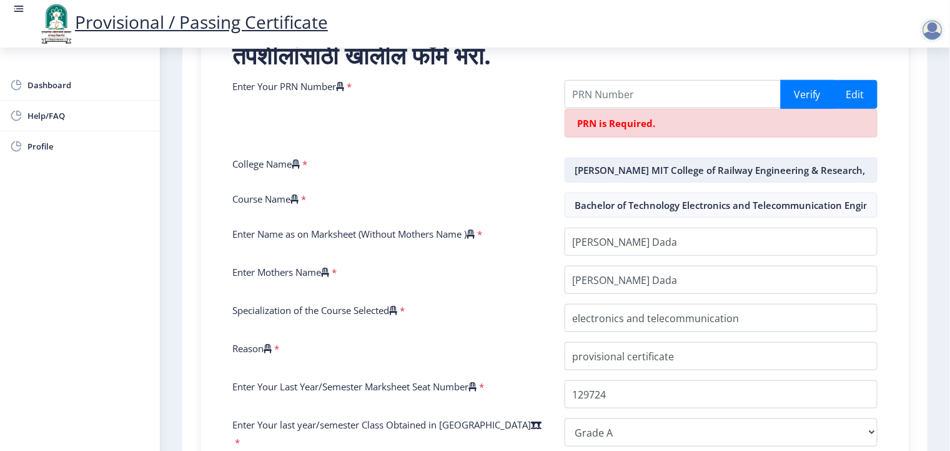
click at [738, 167] on input "[PERSON_NAME] MIT College of Railway Engineering & Research, [GEOGRAPHIC_DATA] …" at bounding box center [722, 169] width 314 height 25
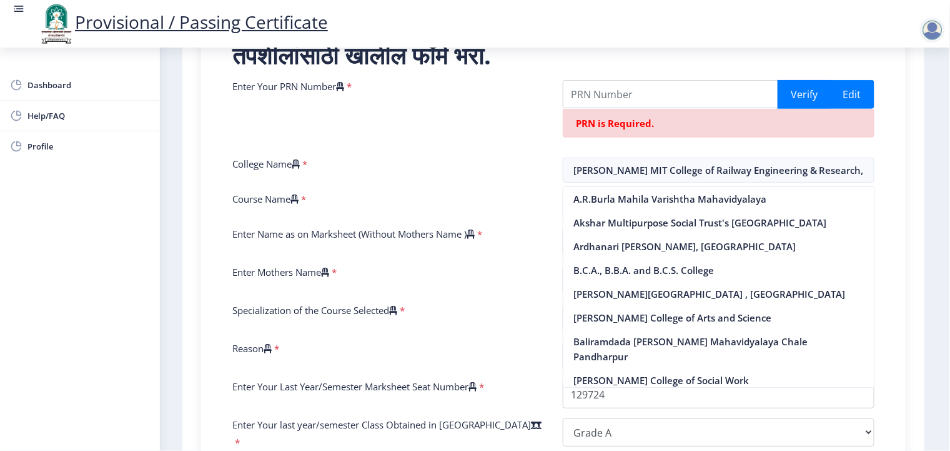
click at [531, 199] on div "Course Name *" at bounding box center [388, 204] width 331 height 25
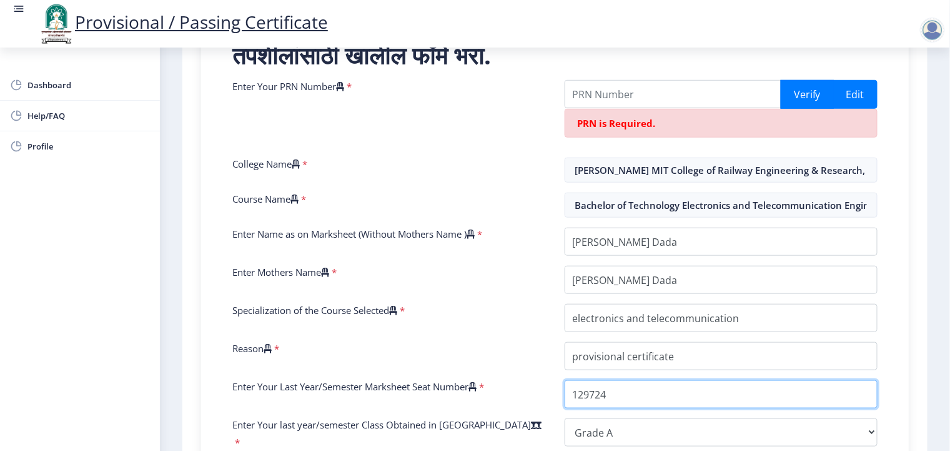
click at [612, 392] on input "Enter Your Last Year/Semester Marksheet Seat Number" at bounding box center [722, 394] width 314 height 28
type input "1"
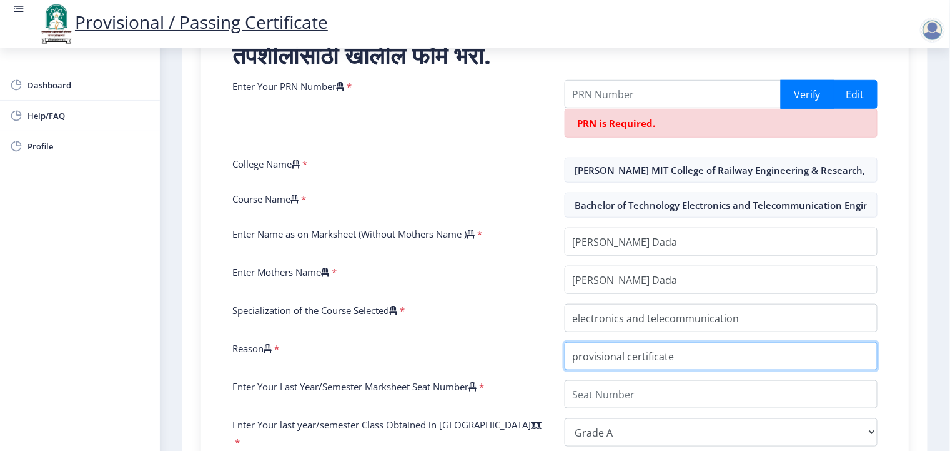
click at [680, 356] on input "Reason" at bounding box center [722, 356] width 314 height 28
type input "p"
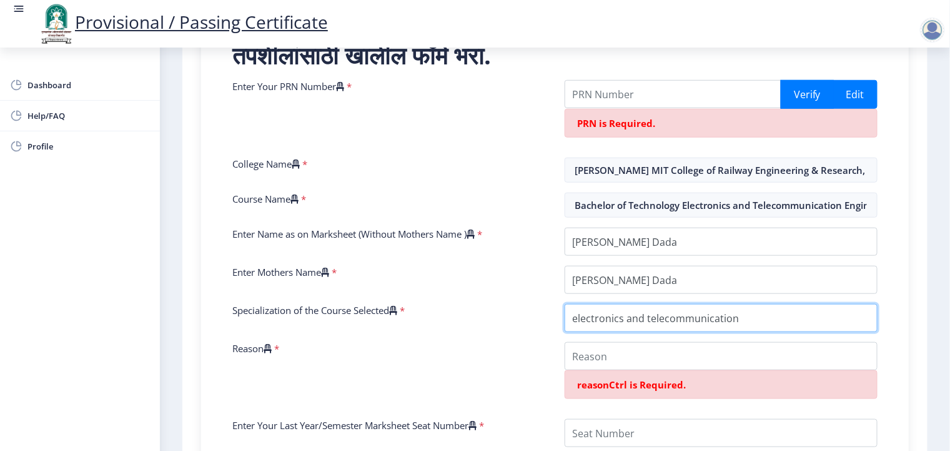
click at [746, 314] on input "Specialization of the Course Selected" at bounding box center [722, 318] width 314 height 28
type input "e"
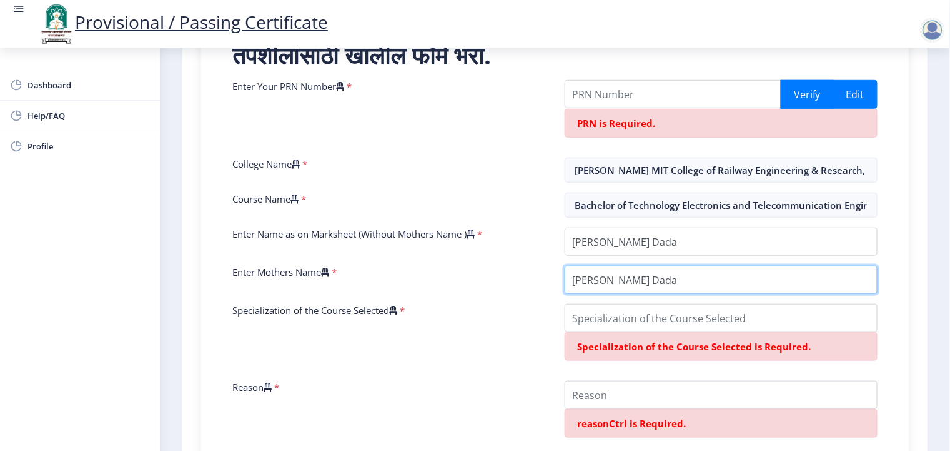
click at [672, 276] on input "Enter Mothers Name" at bounding box center [722, 280] width 314 height 28
type input "G"
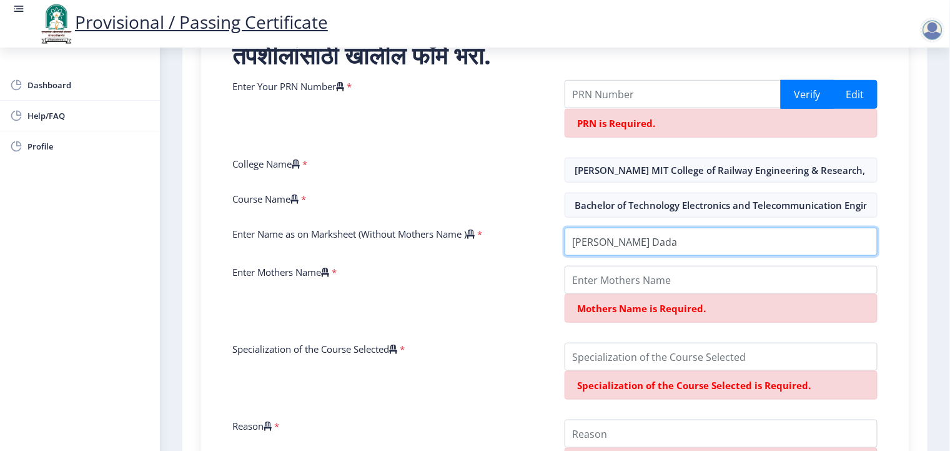
click at [692, 234] on input "Enter Name as on Marksheet (Without Mothers Name )" at bounding box center [722, 241] width 314 height 28
type input "G"
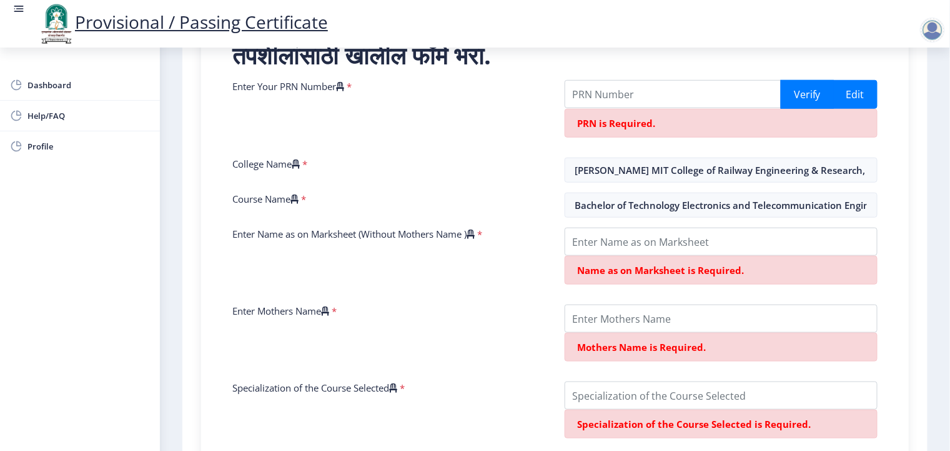
click at [915, 275] on div "सूचना 1. * सह चिन्हांकित फील्ड अनिवार्य आहेत. 2. आसन क्रमांक प्रविष्ट करा (Inpu…" at bounding box center [555, 386] width 733 height 1063
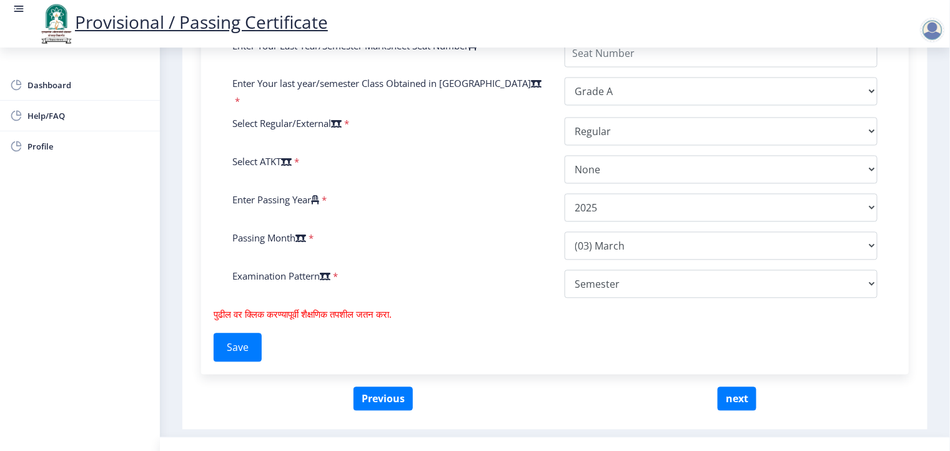
scroll to position [778, 0]
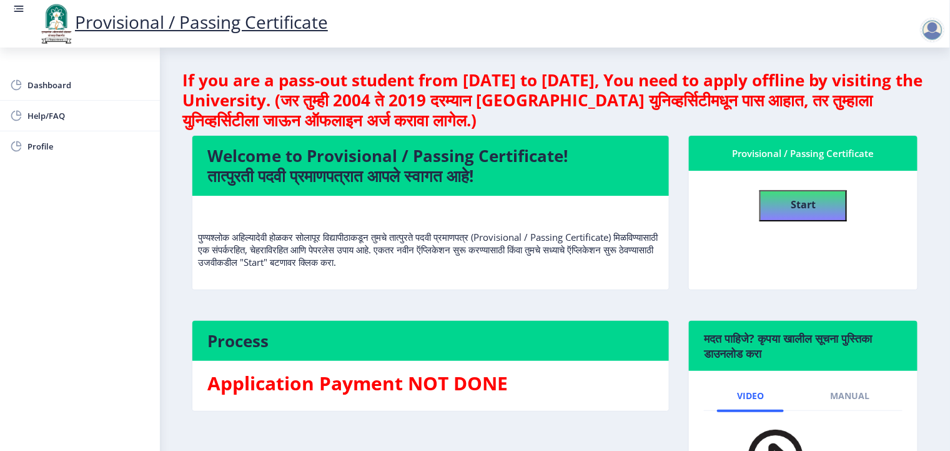
click at [931, 119] on nb-layout-column "If you are a pass-out student from [DATE] to [DATE], You need to apply offline …" at bounding box center [555, 293] width 790 height 492
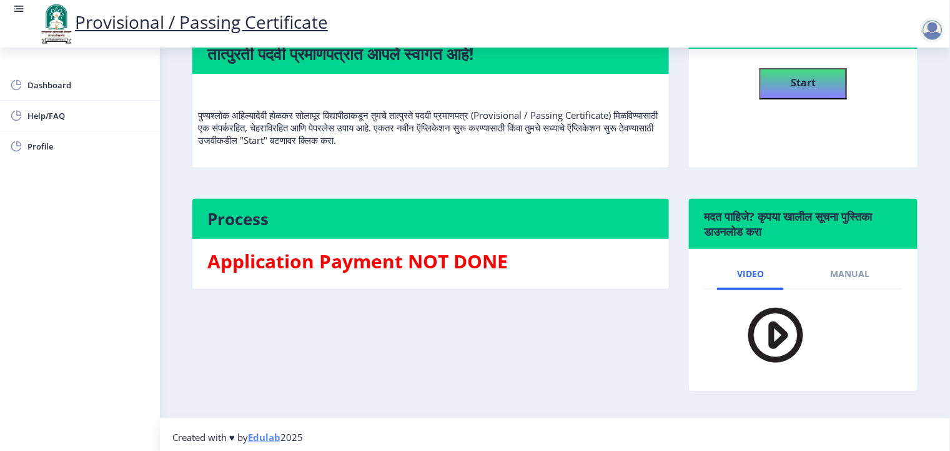
scroll to position [126, 0]
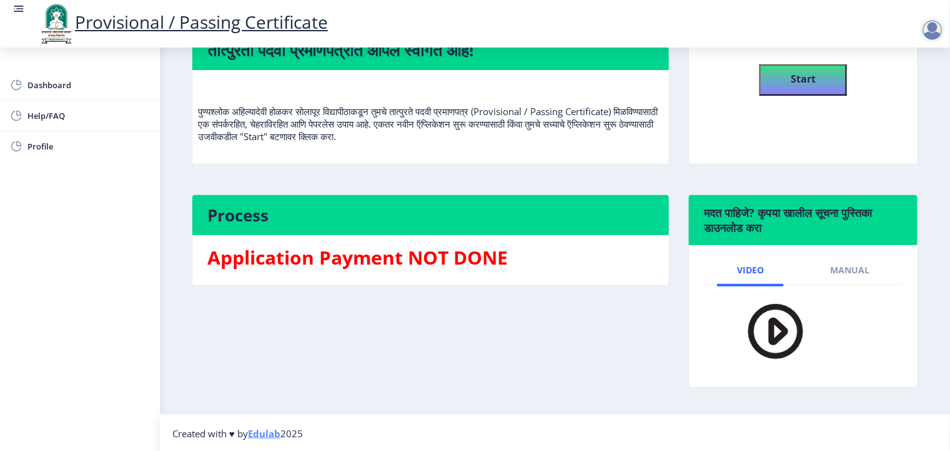
click at [797, 329] on img at bounding box center [767, 331] width 87 height 72
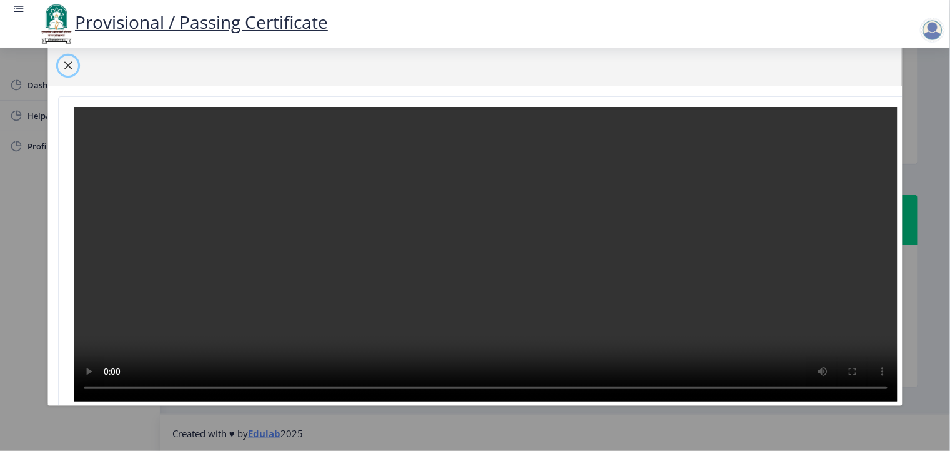
click at [64, 61] on span "button" at bounding box center [68, 66] width 10 height 10
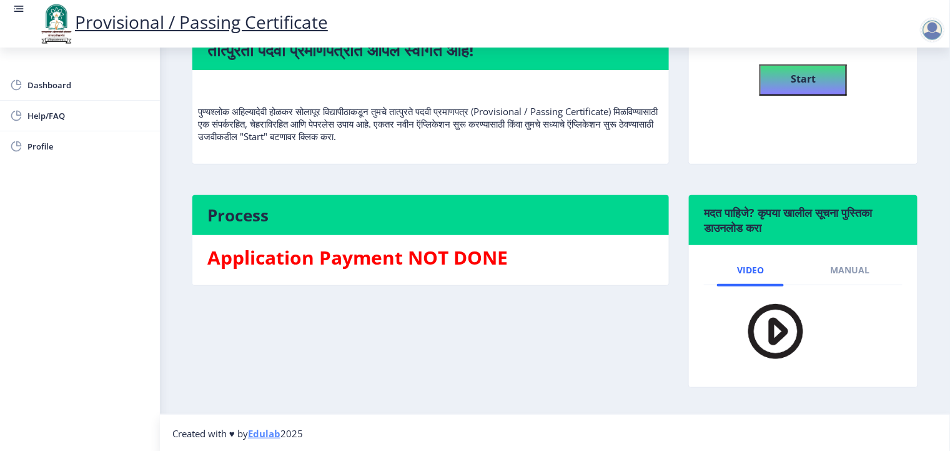
click at [124, 220] on div "Dashboard Help/FAQ Profile" at bounding box center [80, 248] width 160 height 403
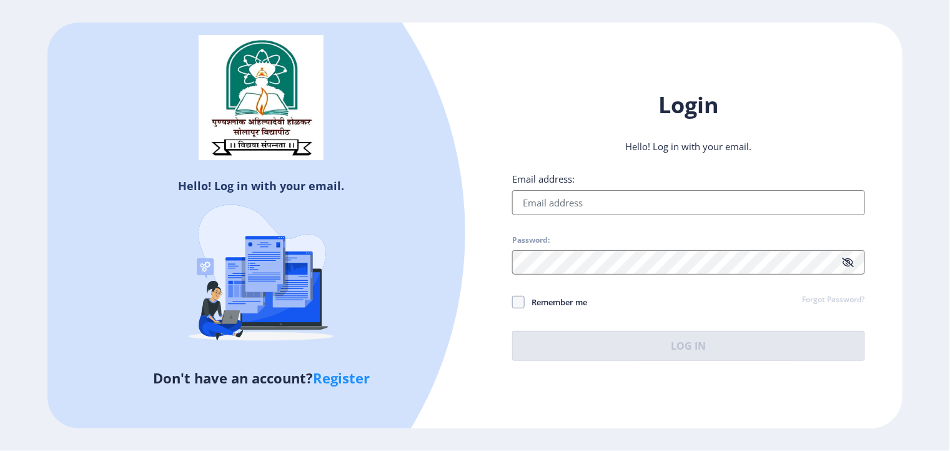
click at [542, 205] on input "Email address:" at bounding box center [688, 202] width 352 height 25
type input "[EMAIL_ADDRESS][DOMAIN_NAME]"
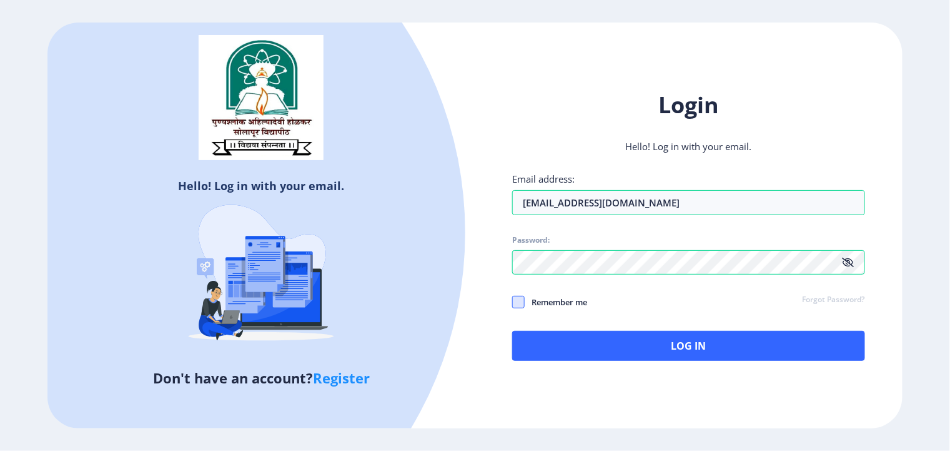
click at [518, 300] on span at bounding box center [518, 302] width 12 height 12
click at [513, 302] on input "Remember me" at bounding box center [512, 302] width 1 height 1
checkbox input "true"
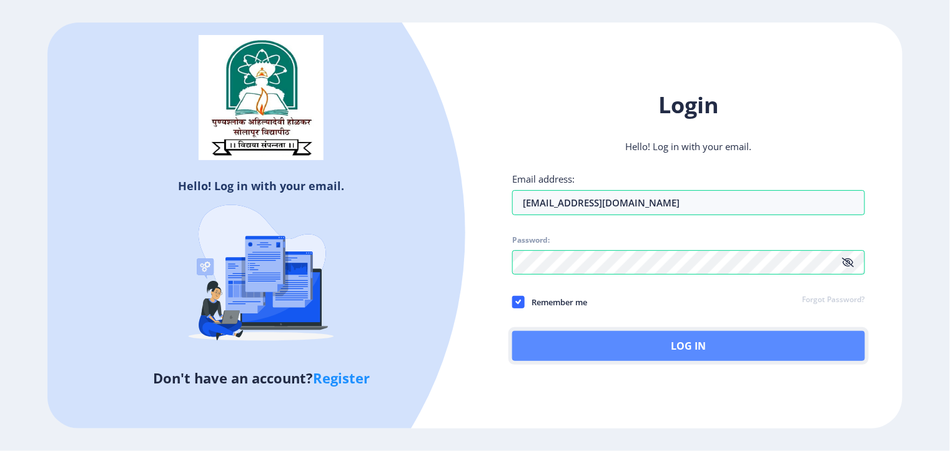
click at [587, 336] on button "Log In" at bounding box center [688, 346] width 352 height 30
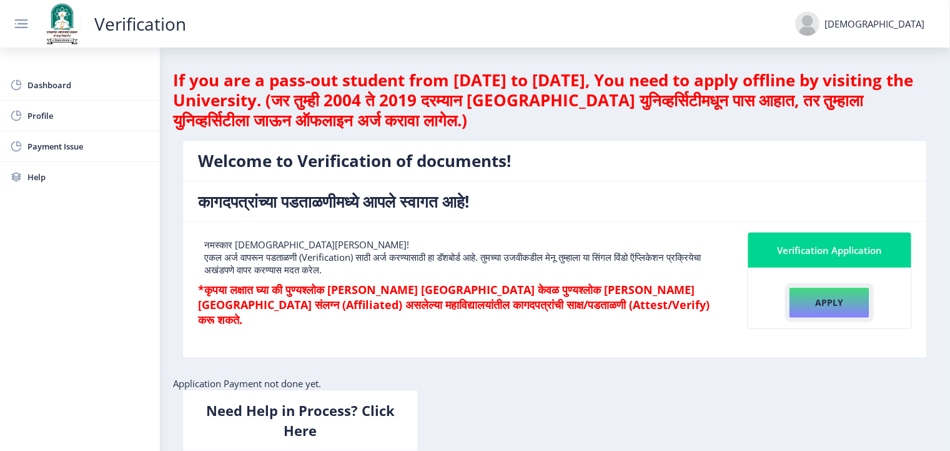
click at [804, 299] on button "Apply" at bounding box center [829, 302] width 81 height 31
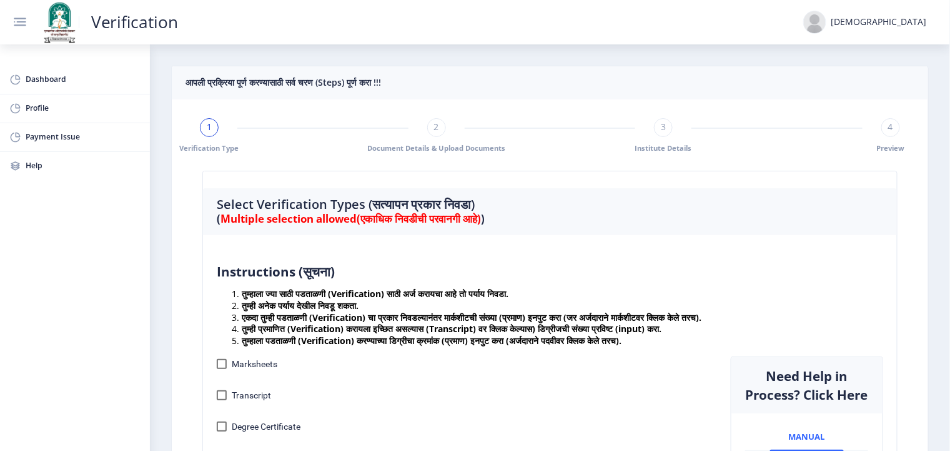
click at [914, 254] on nb-card-body "1 Verification Type 2 Document Details & Upload Documents 3 Institute Details 4…" at bounding box center [550, 403] width 757 height 609
